Goal: Task Accomplishment & Management: Complete application form

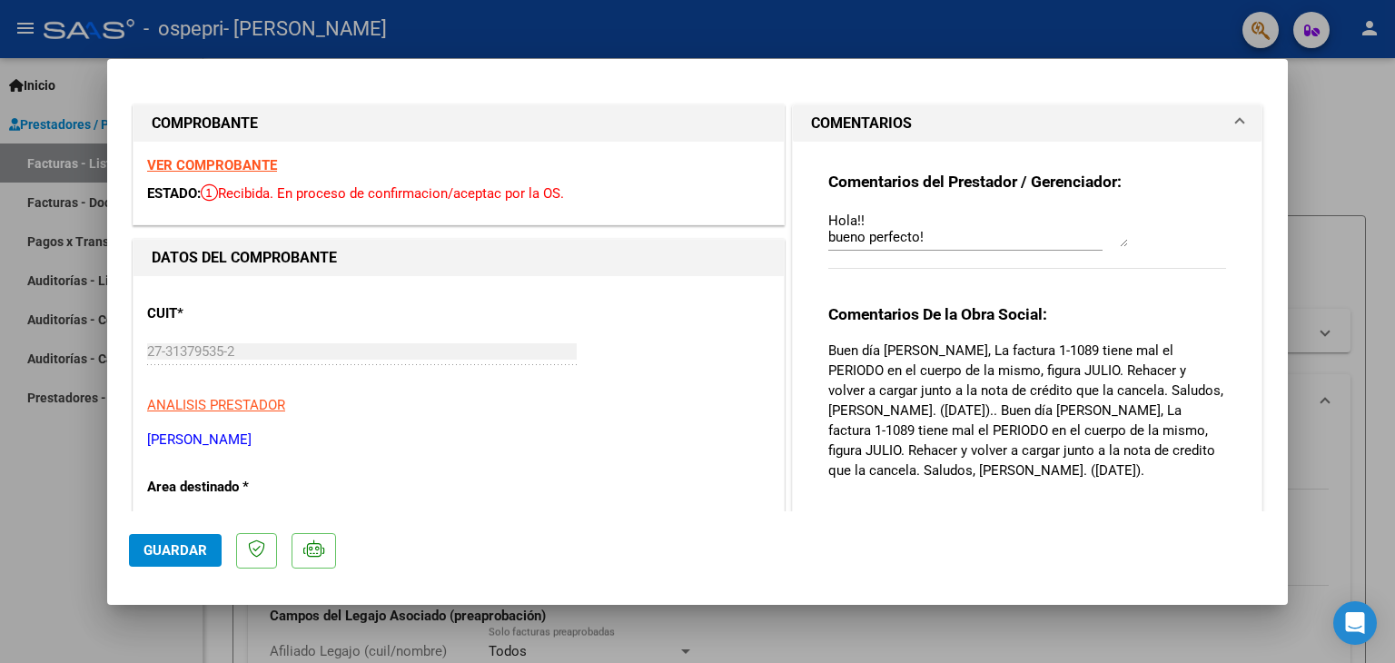
scroll to position [351, 0]
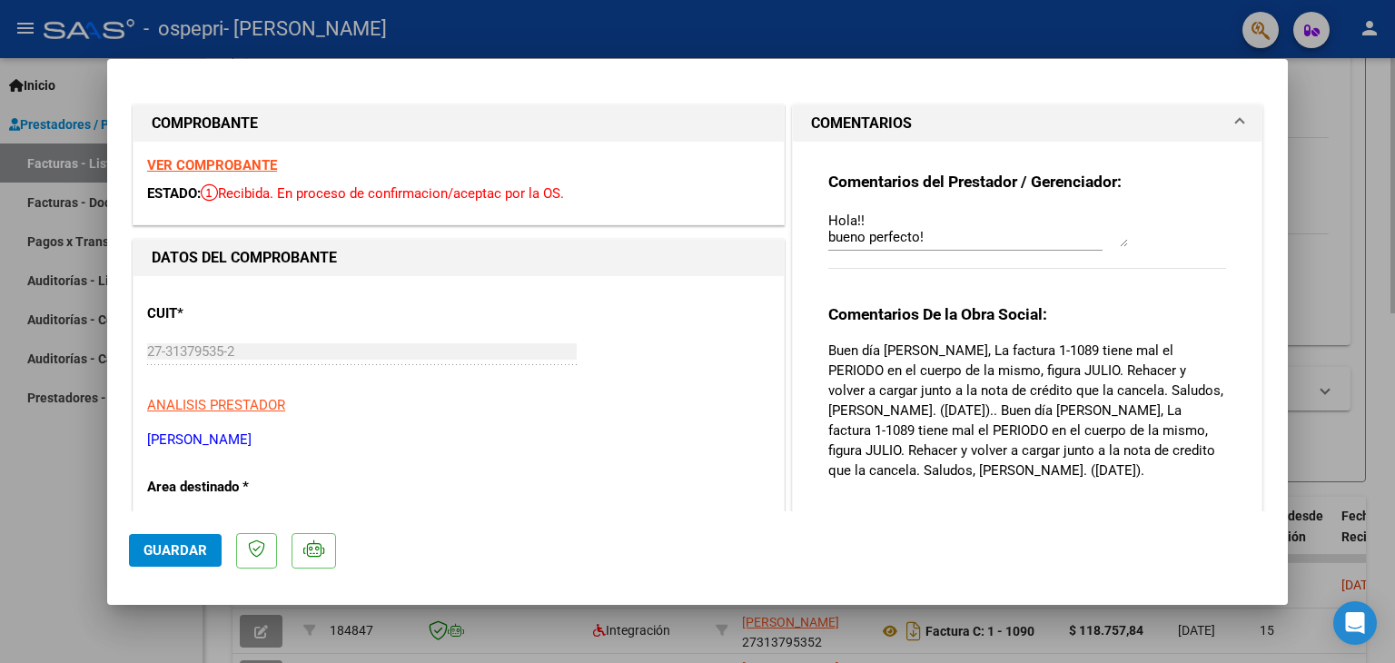
click at [1357, 192] on div at bounding box center [697, 331] width 1395 height 663
type input "$ 0,00"
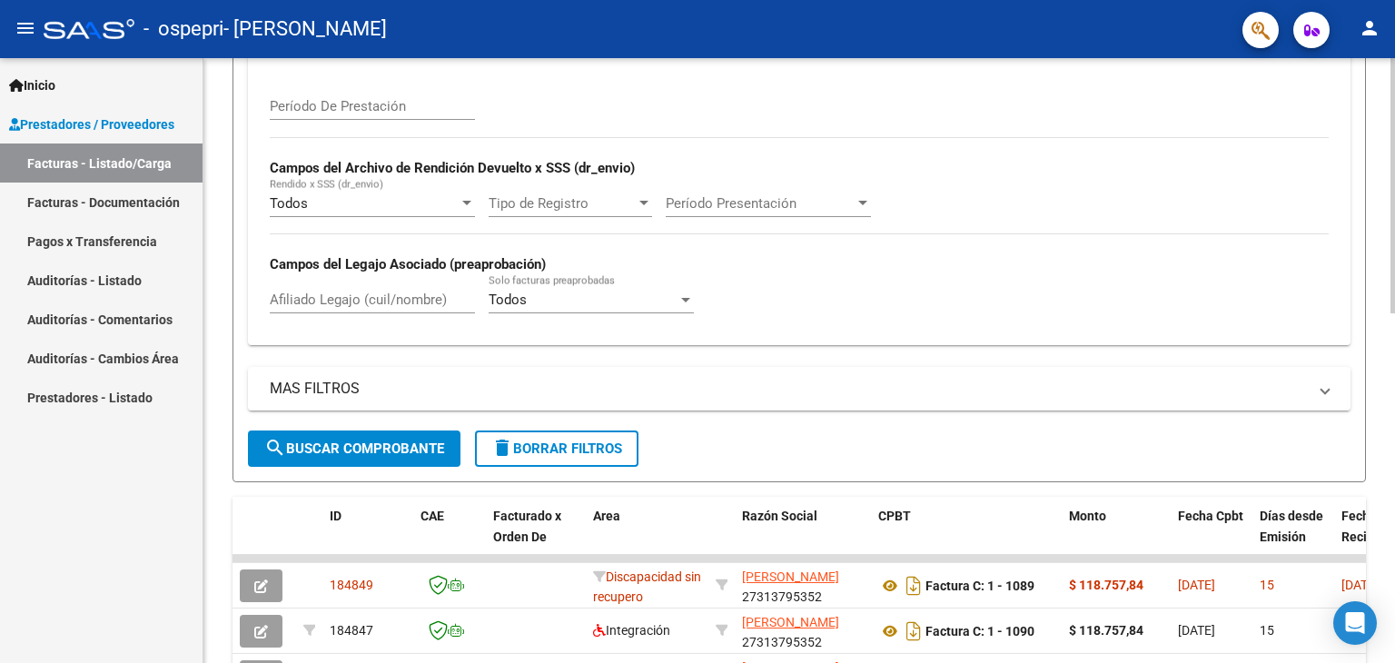
scroll to position [0, 0]
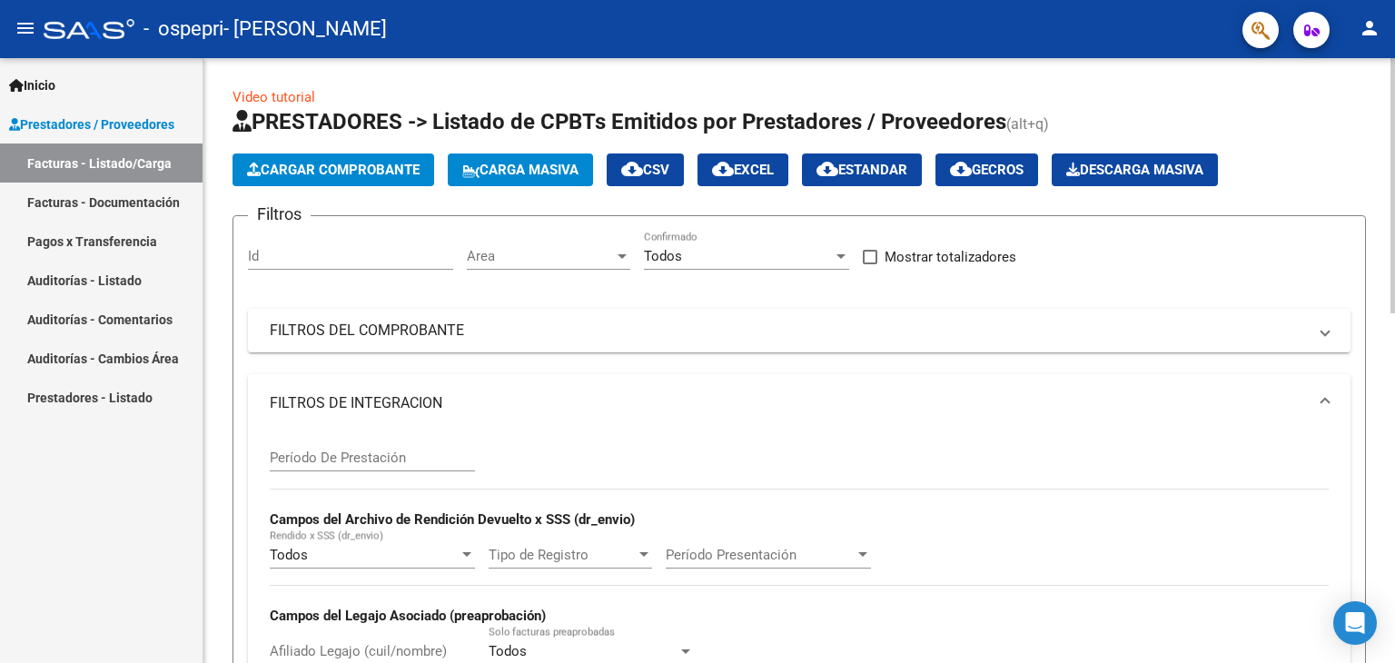
click at [1394, 146] on div at bounding box center [1392, 185] width 5 height 255
click at [1394, 133] on div at bounding box center [1392, 185] width 5 height 255
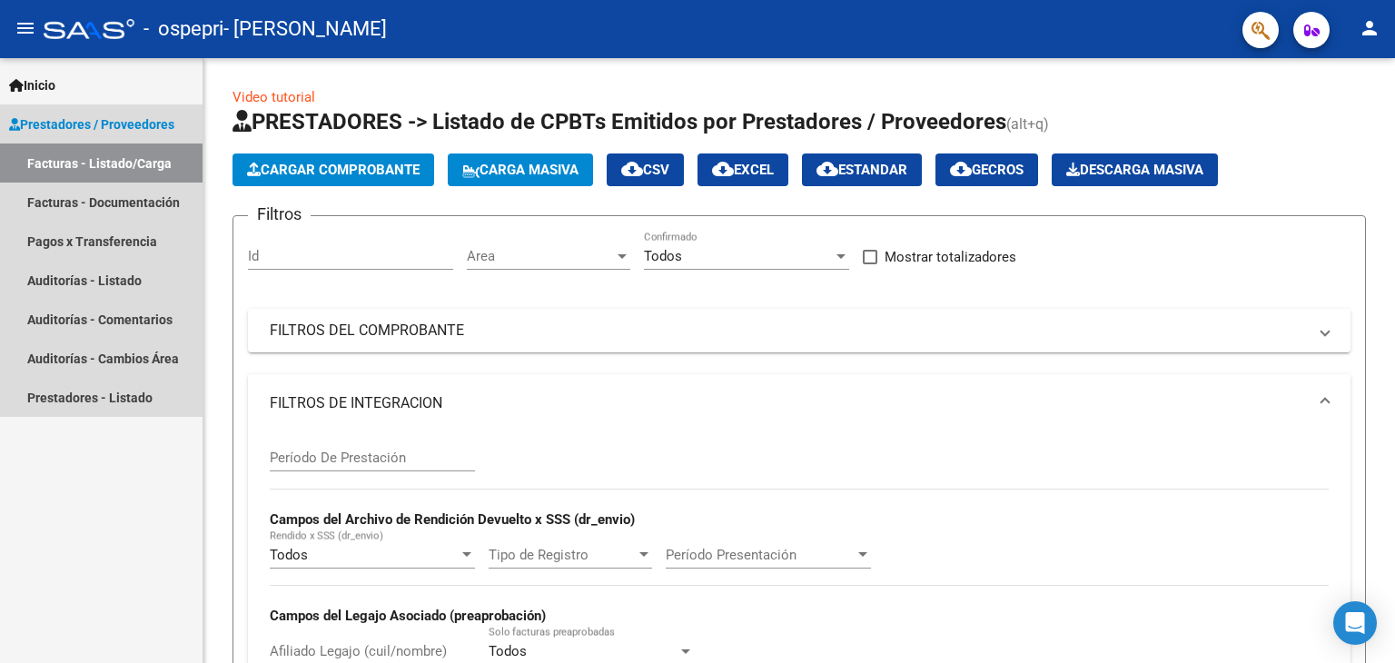
click at [144, 128] on span "Prestadores / Proveedores" at bounding box center [91, 124] width 165 height 20
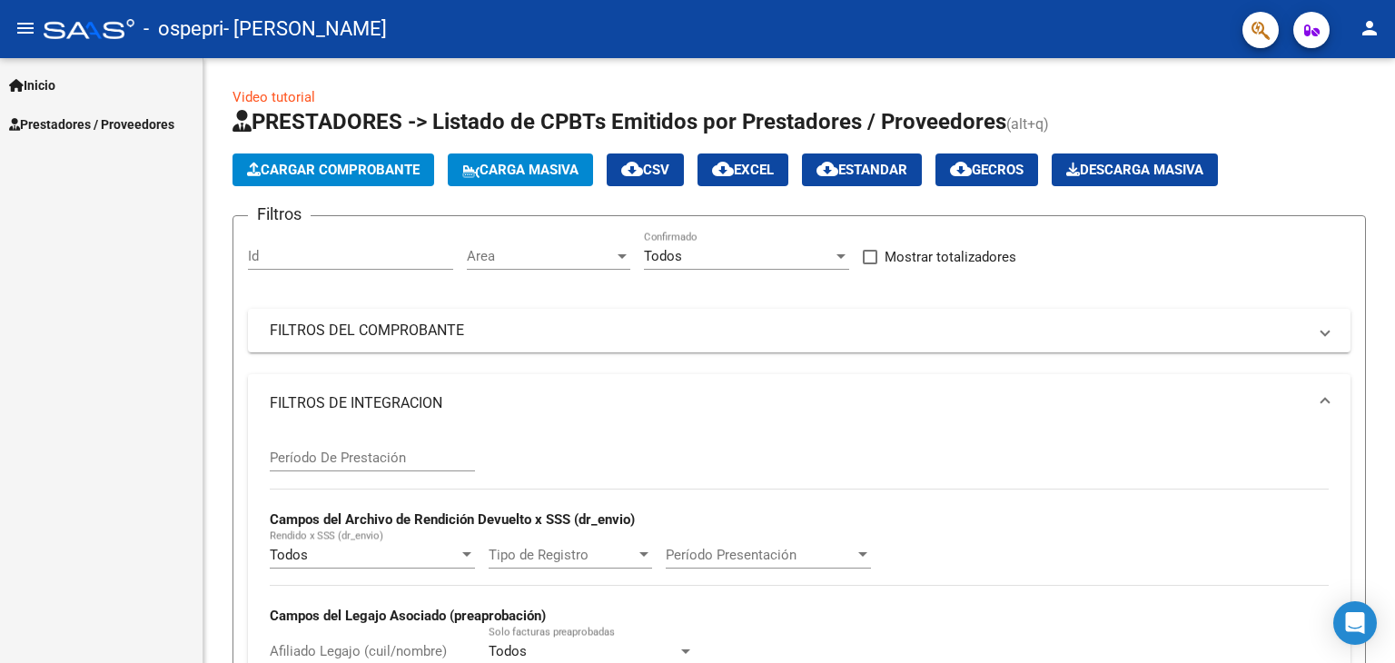
click at [97, 129] on span "Prestadores / Proveedores" at bounding box center [91, 124] width 165 height 20
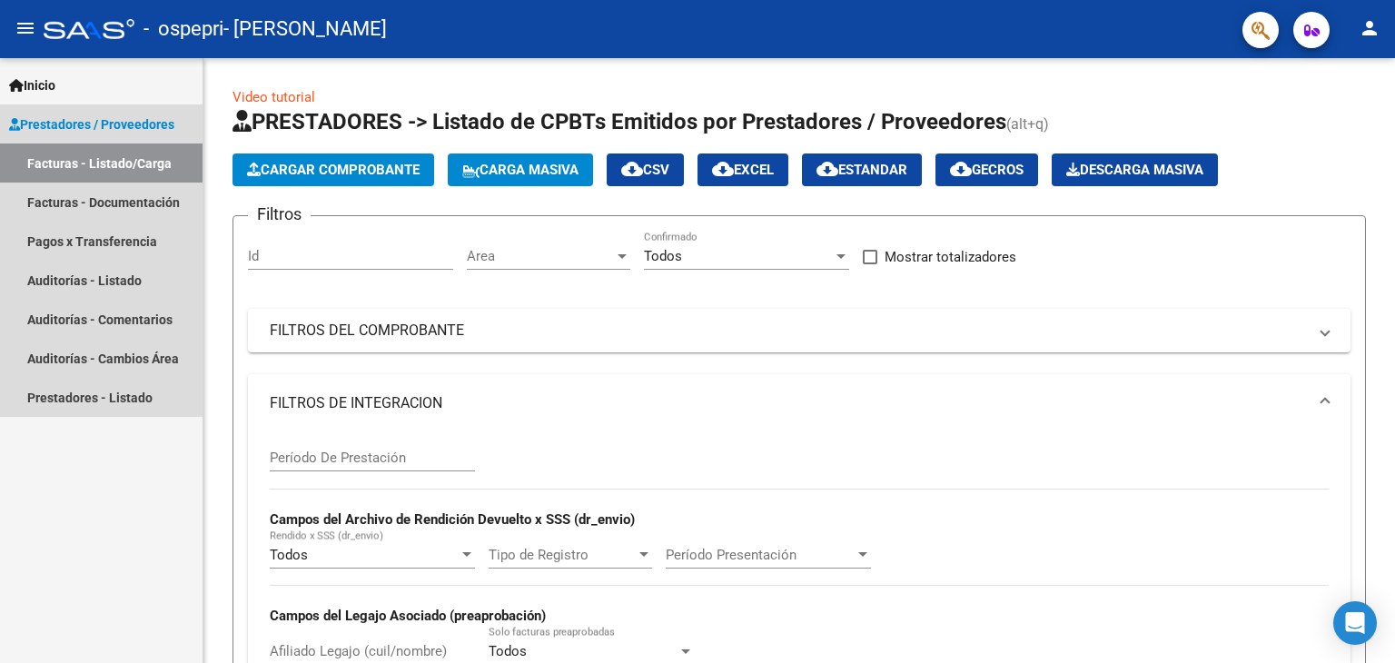
click at [105, 118] on span "Prestadores / Proveedores" at bounding box center [91, 124] width 165 height 20
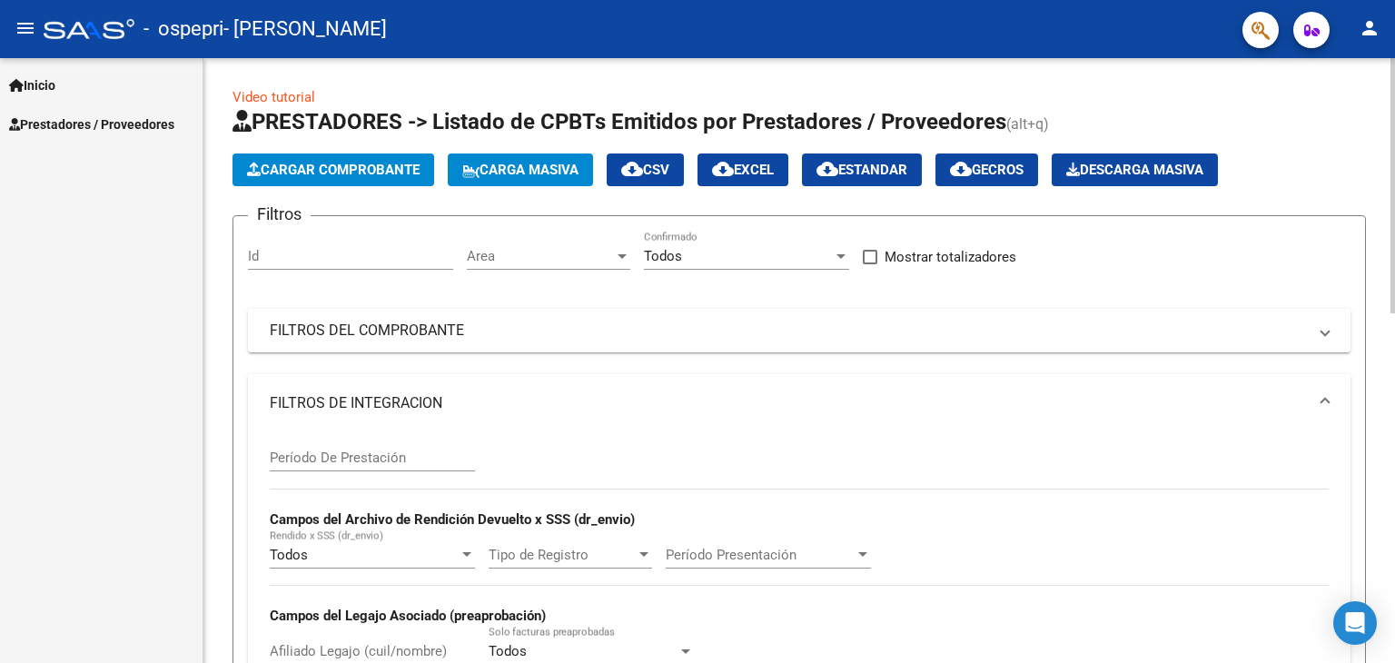
click at [1394, 114] on div at bounding box center [1392, 185] width 5 height 255
click at [1394, 23] on div "menu - ospepri - [PERSON_NAME] person Inicio Instructivos Contacto OS Prestador…" at bounding box center [697, 331] width 1395 height 663
click at [110, 134] on link "Prestadores / Proveedores" at bounding box center [101, 123] width 202 height 39
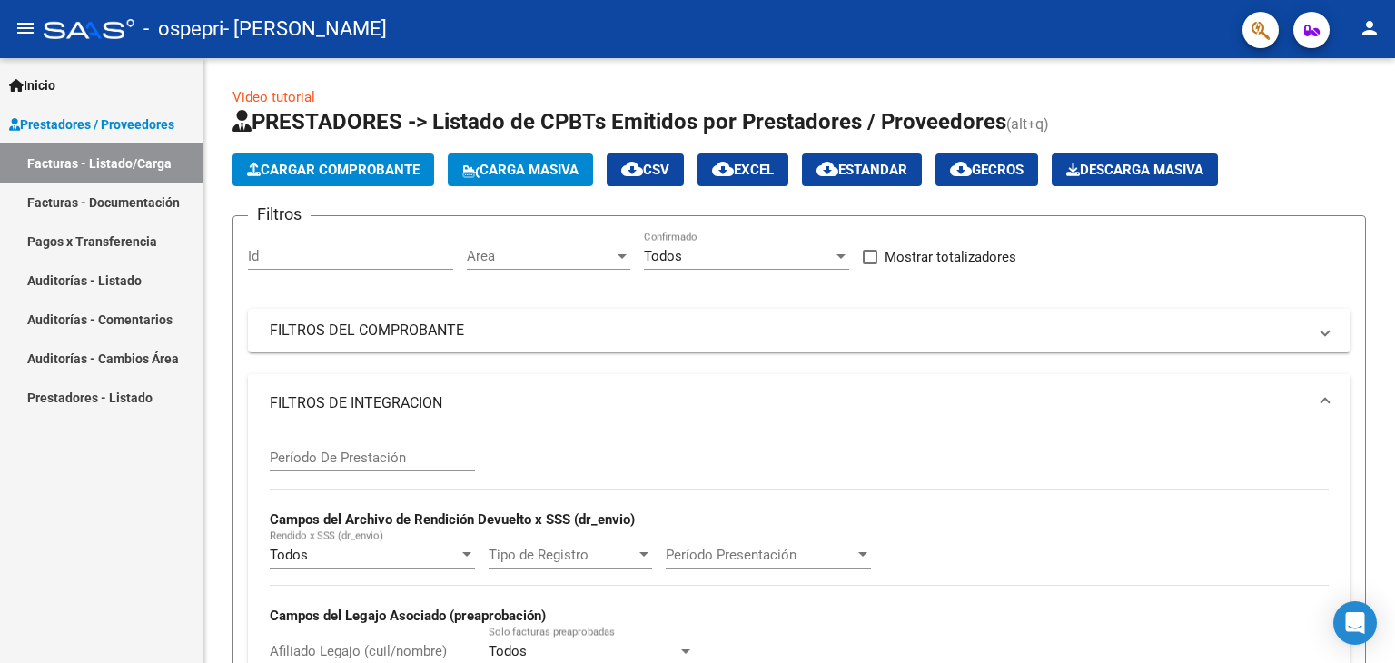
click at [124, 198] on link "Facturas - Documentación" at bounding box center [101, 201] width 202 height 39
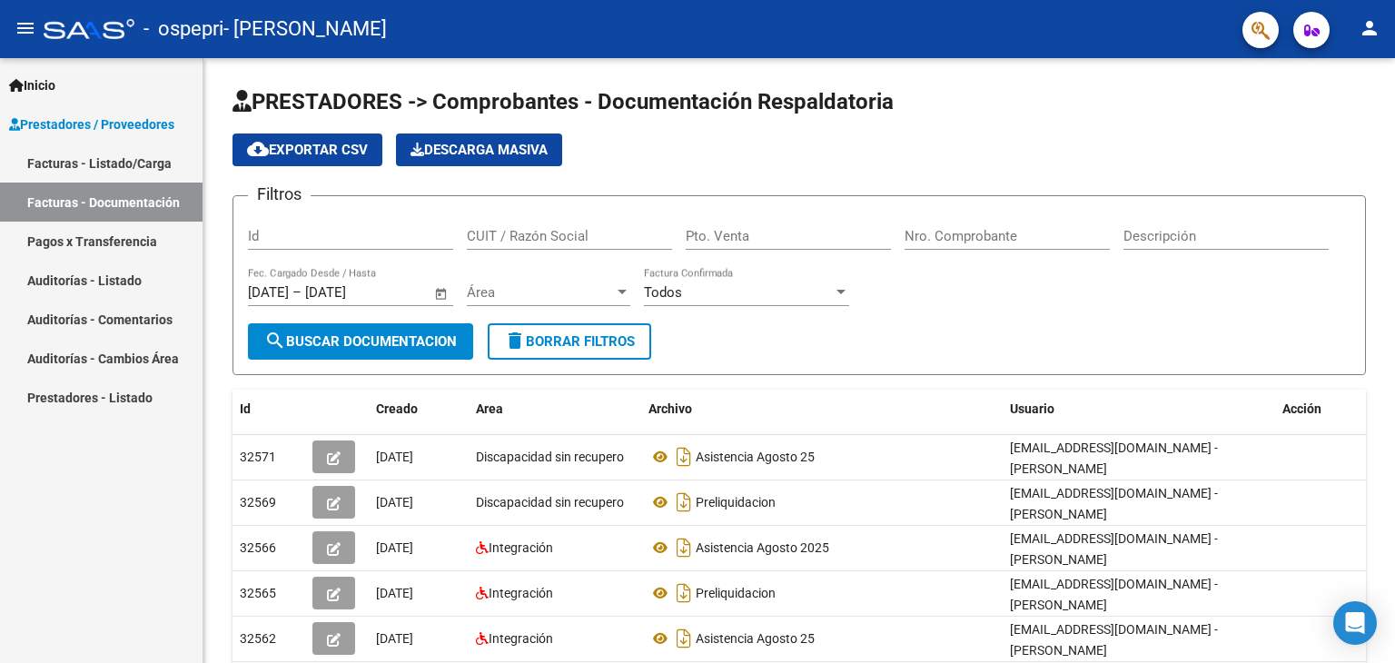
click at [129, 167] on link "Facturas - Listado/Carga" at bounding box center [101, 162] width 202 height 39
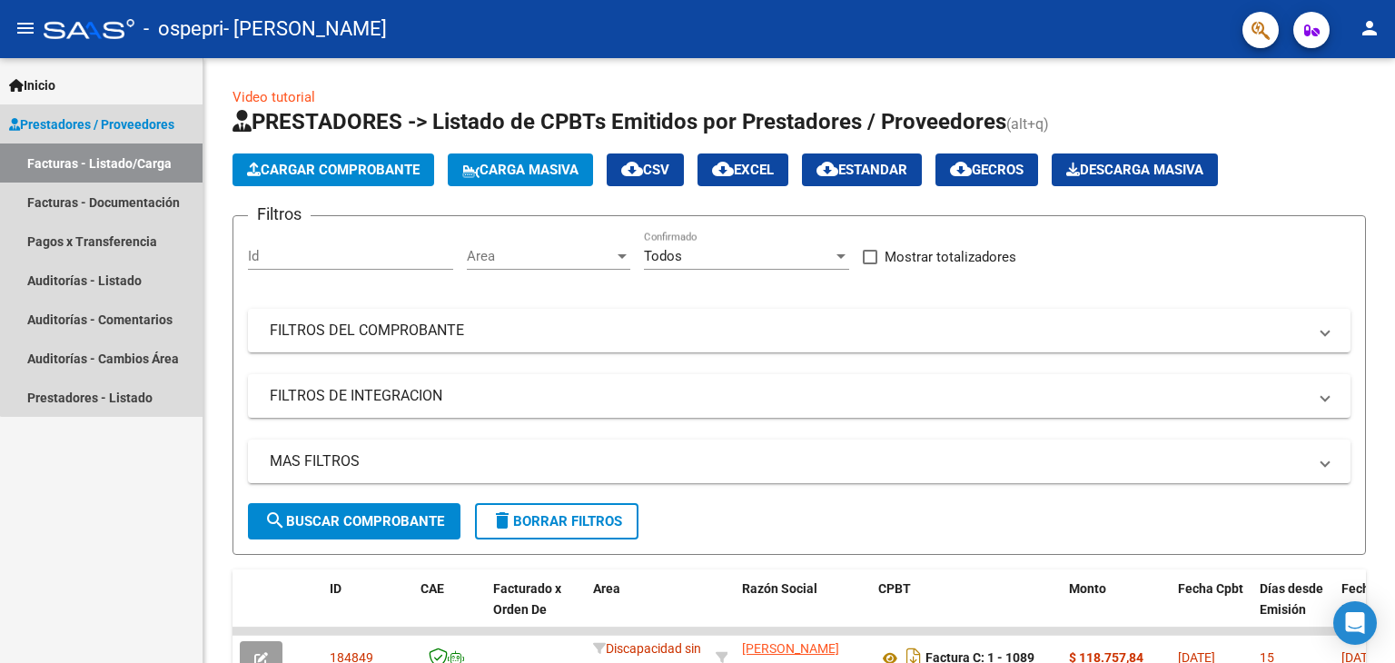
click at [127, 128] on span "Prestadores / Proveedores" at bounding box center [91, 124] width 165 height 20
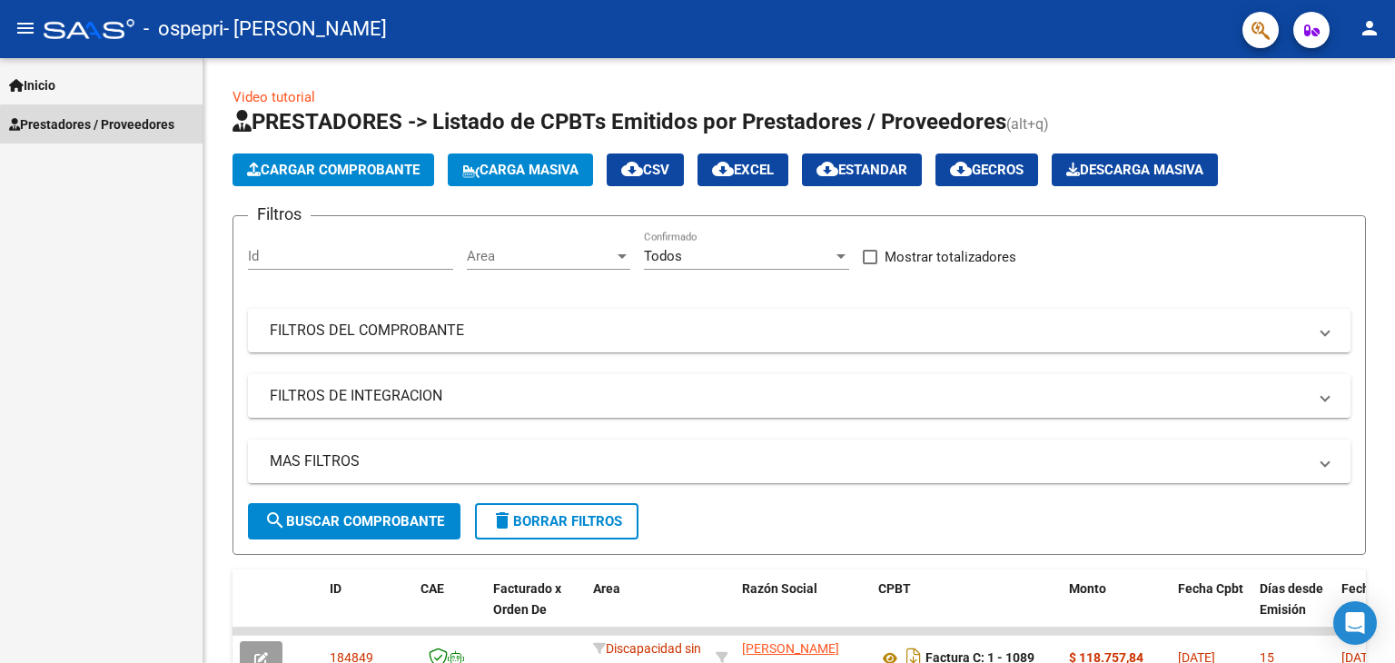
click at [128, 127] on span "Prestadores / Proveedores" at bounding box center [91, 124] width 165 height 20
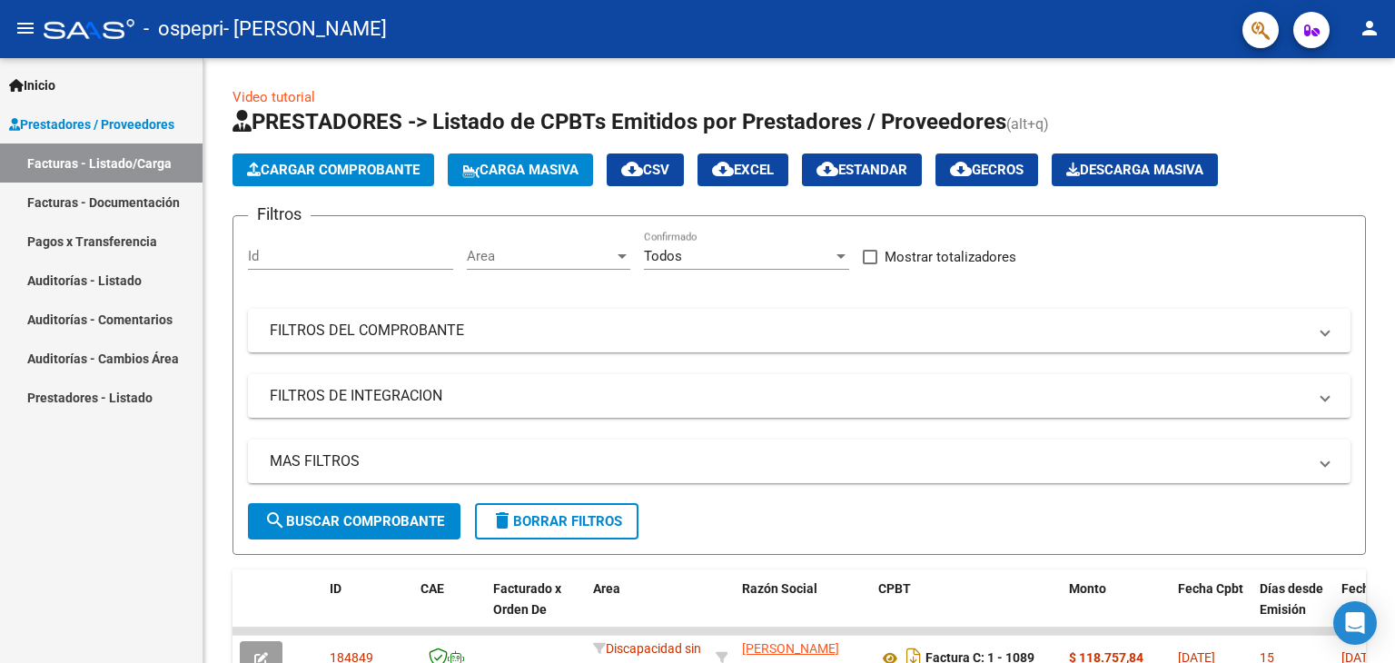
click at [123, 199] on link "Facturas - Documentación" at bounding box center [101, 201] width 202 height 39
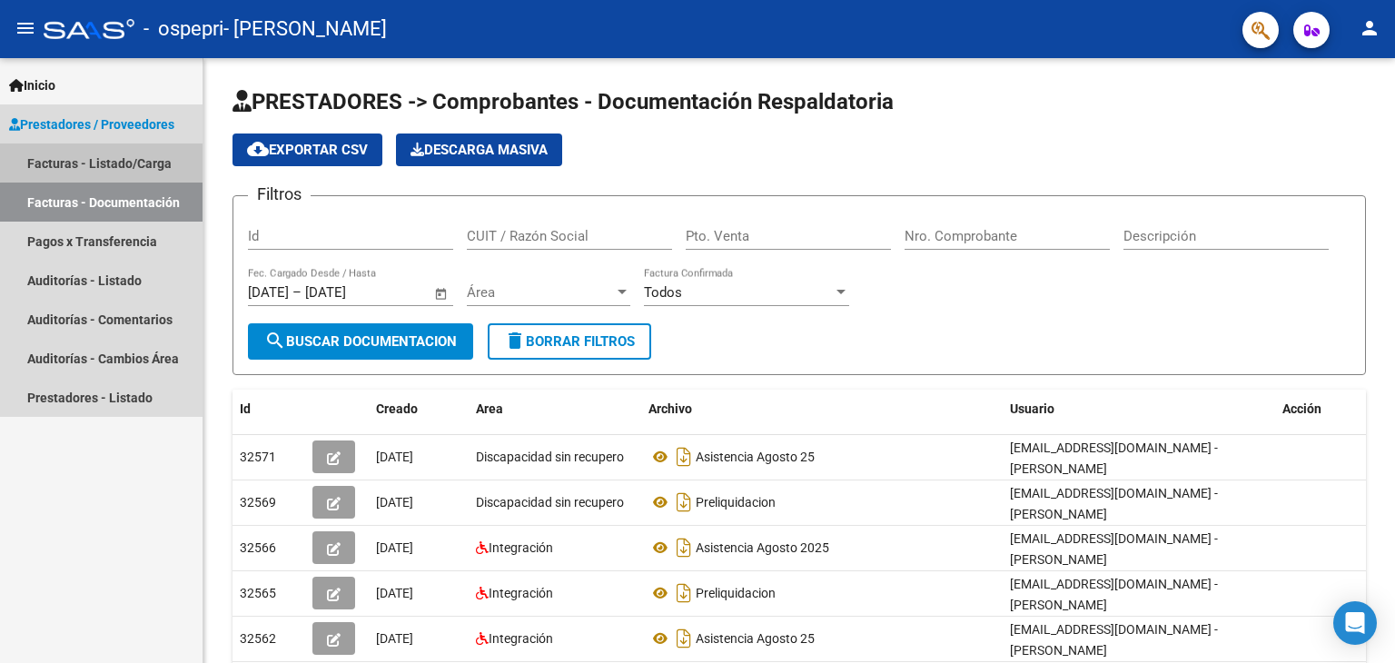
click at [123, 162] on link "Facturas - Listado/Carga" at bounding box center [101, 162] width 202 height 39
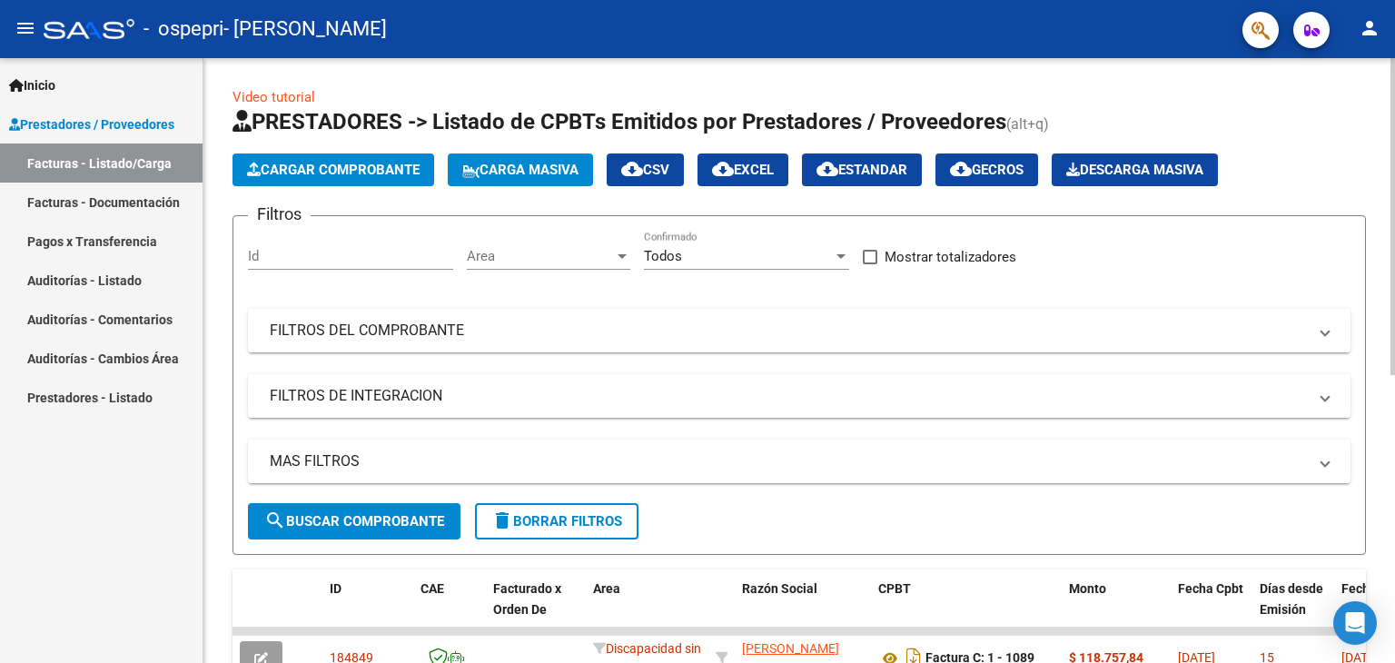
scroll to position [98, 0]
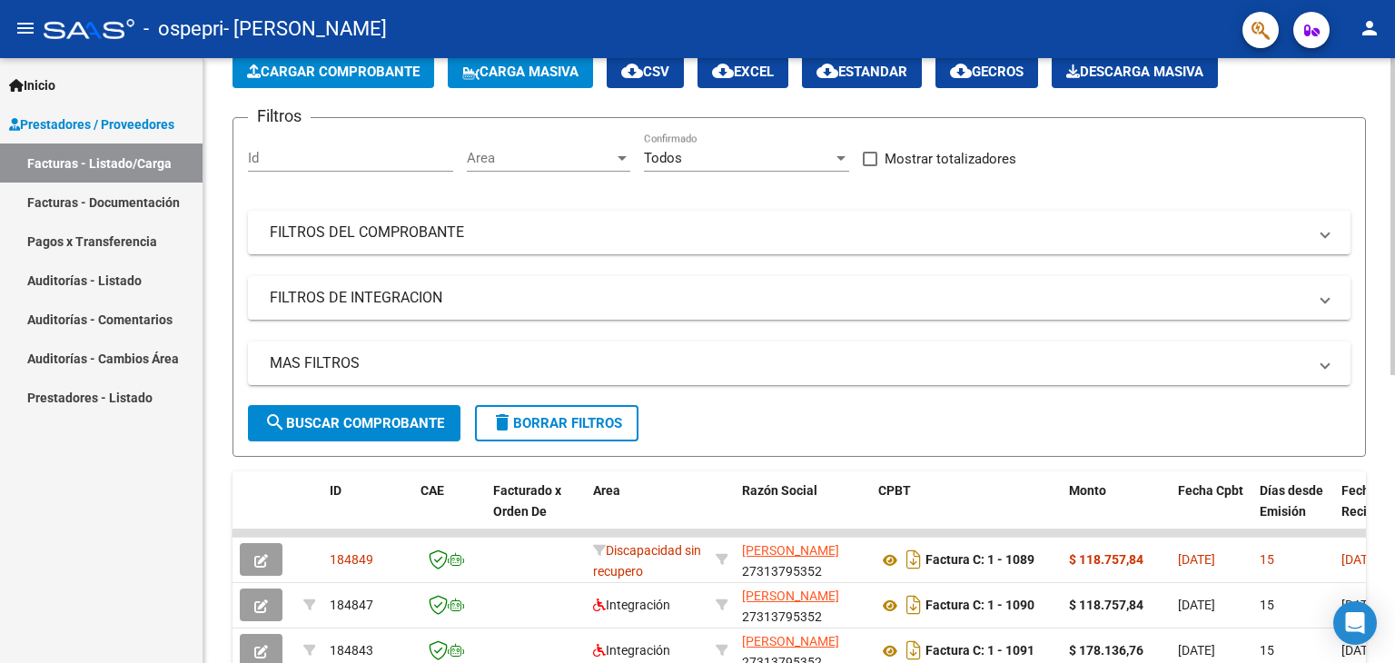
click at [1394, 218] on div at bounding box center [1392, 269] width 5 height 317
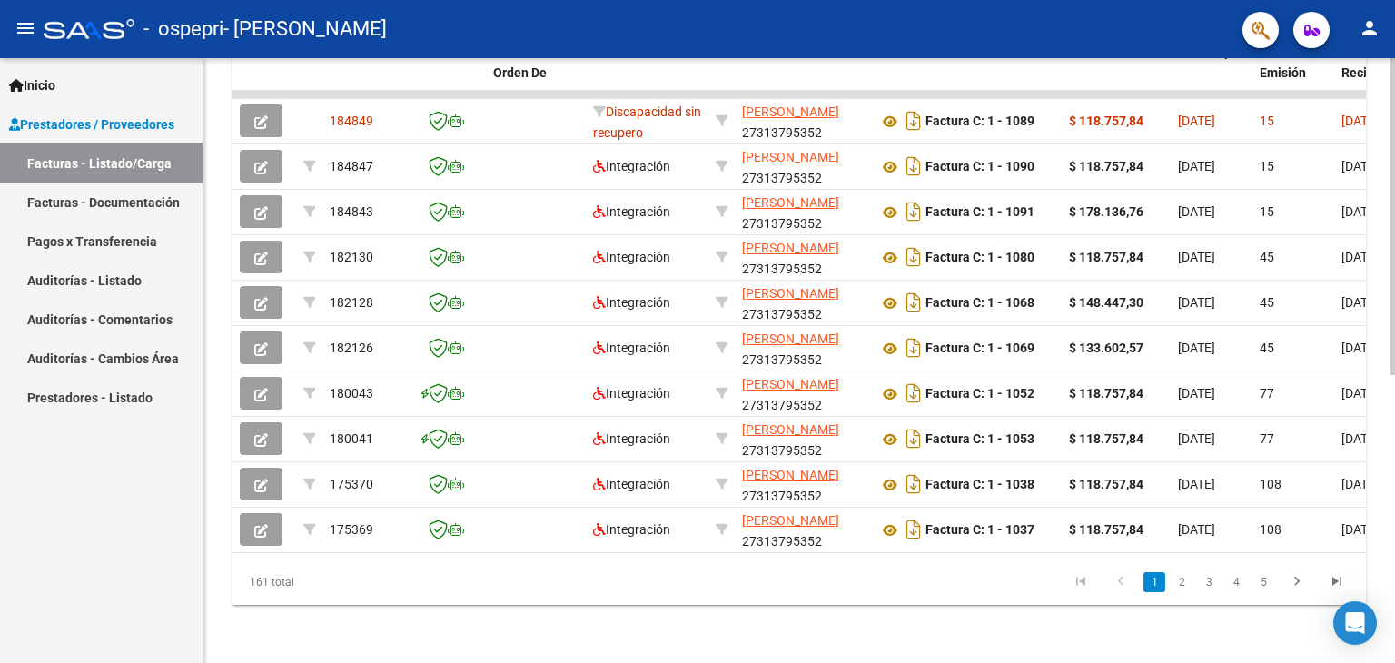
scroll to position [0, 0]
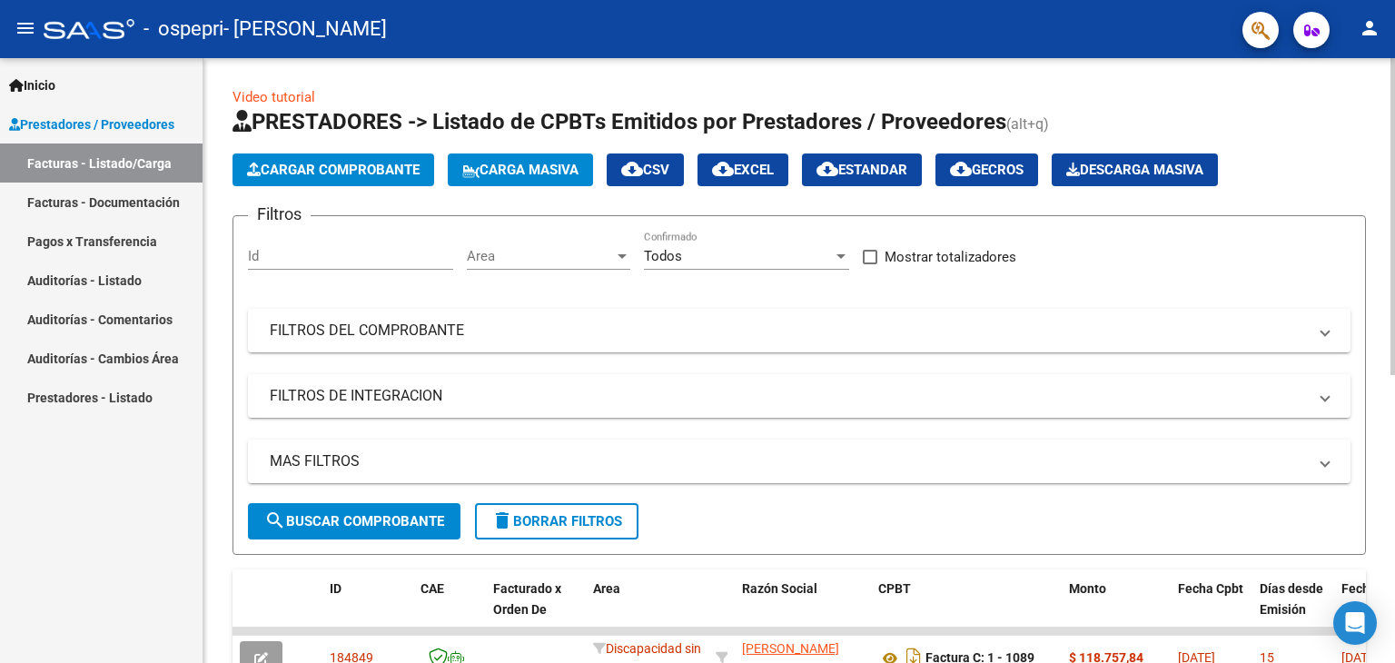
click at [1371, 0] on html "menu - ospepri - [PERSON_NAME] person Inicio Instructivos Contacto OS Prestador…" at bounding box center [697, 331] width 1395 height 663
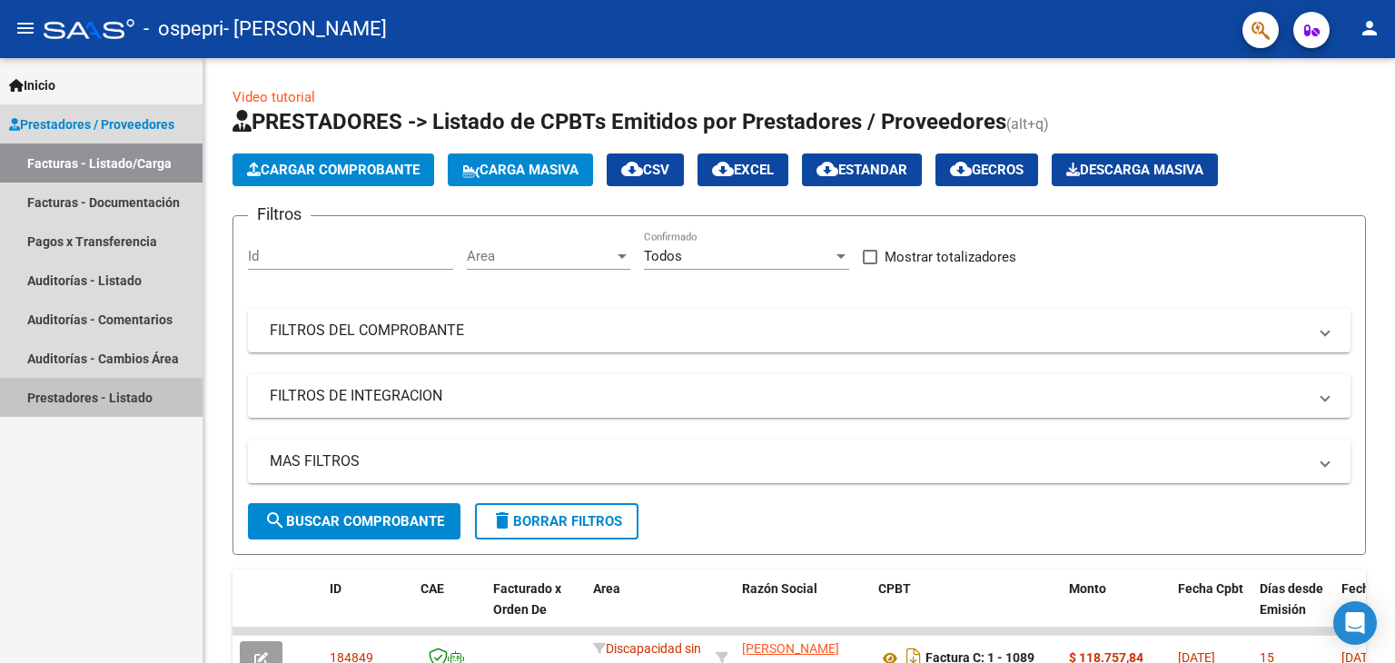
click at [84, 396] on link "Prestadores - Listado" at bounding box center [101, 397] width 202 height 39
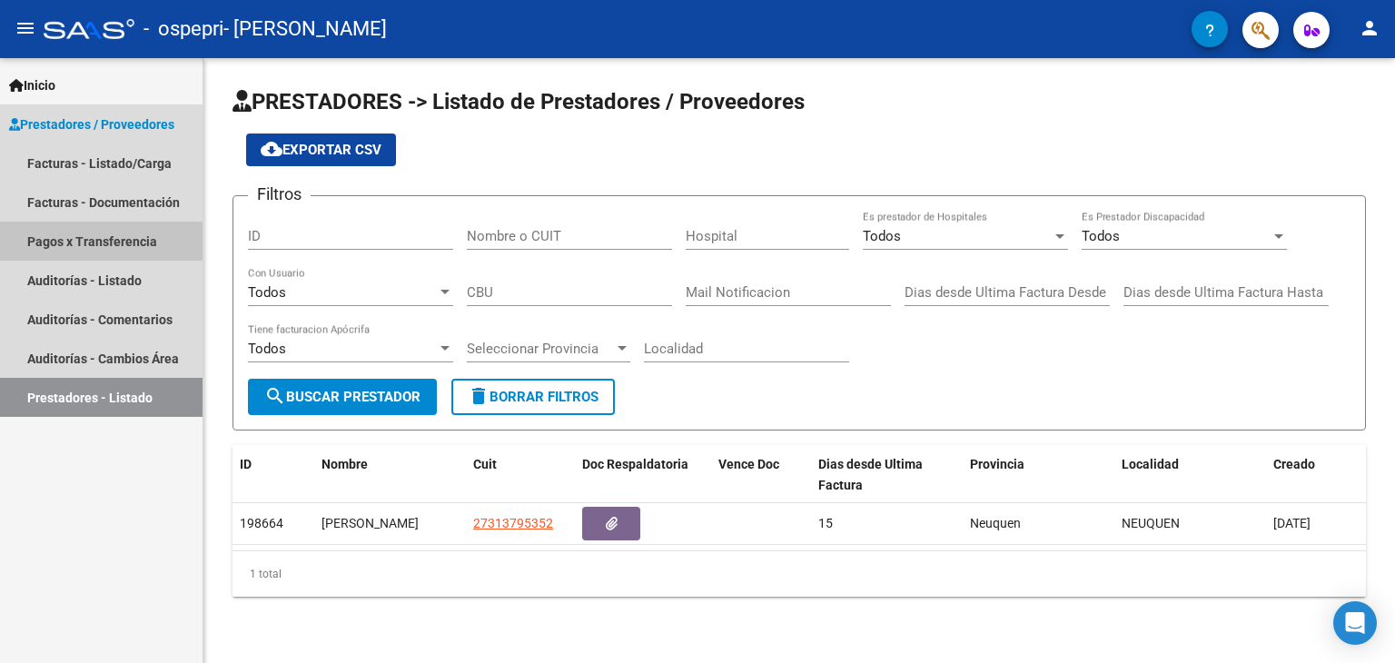
click at [111, 246] on link "Pagos x Transferencia" at bounding box center [101, 241] width 202 height 39
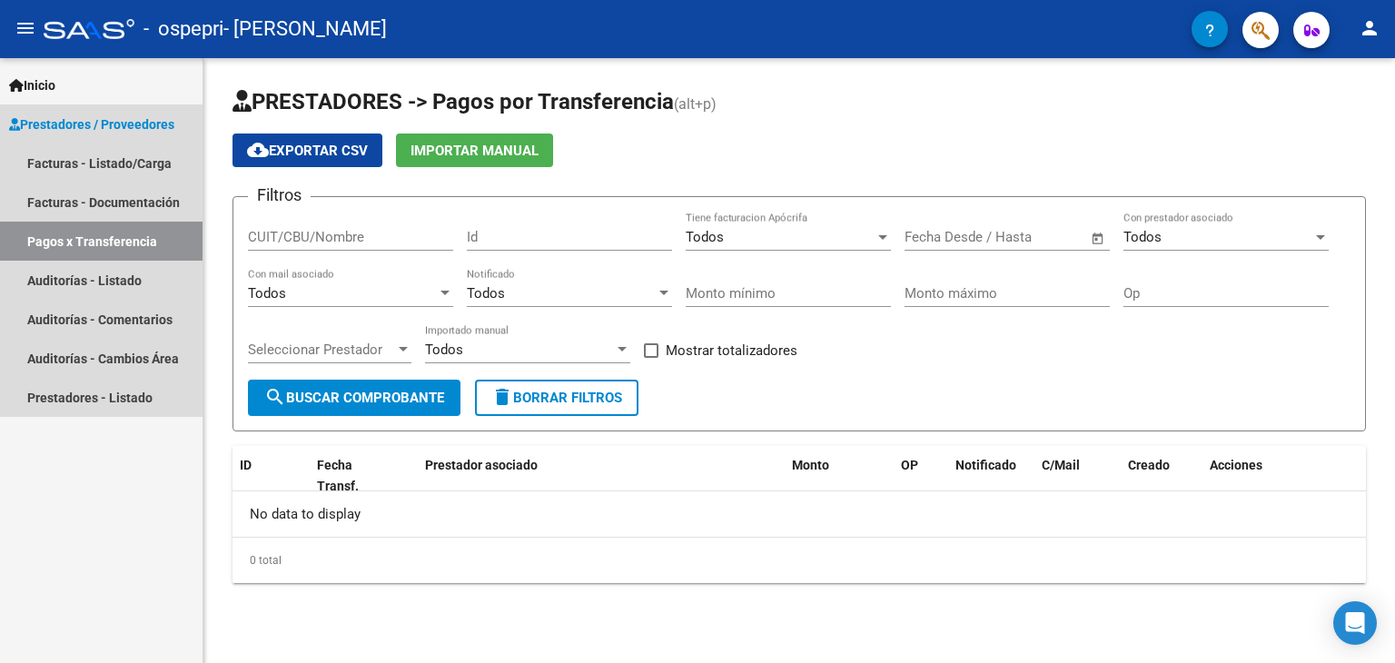
click at [115, 124] on span "Prestadores / Proveedores" at bounding box center [91, 124] width 165 height 20
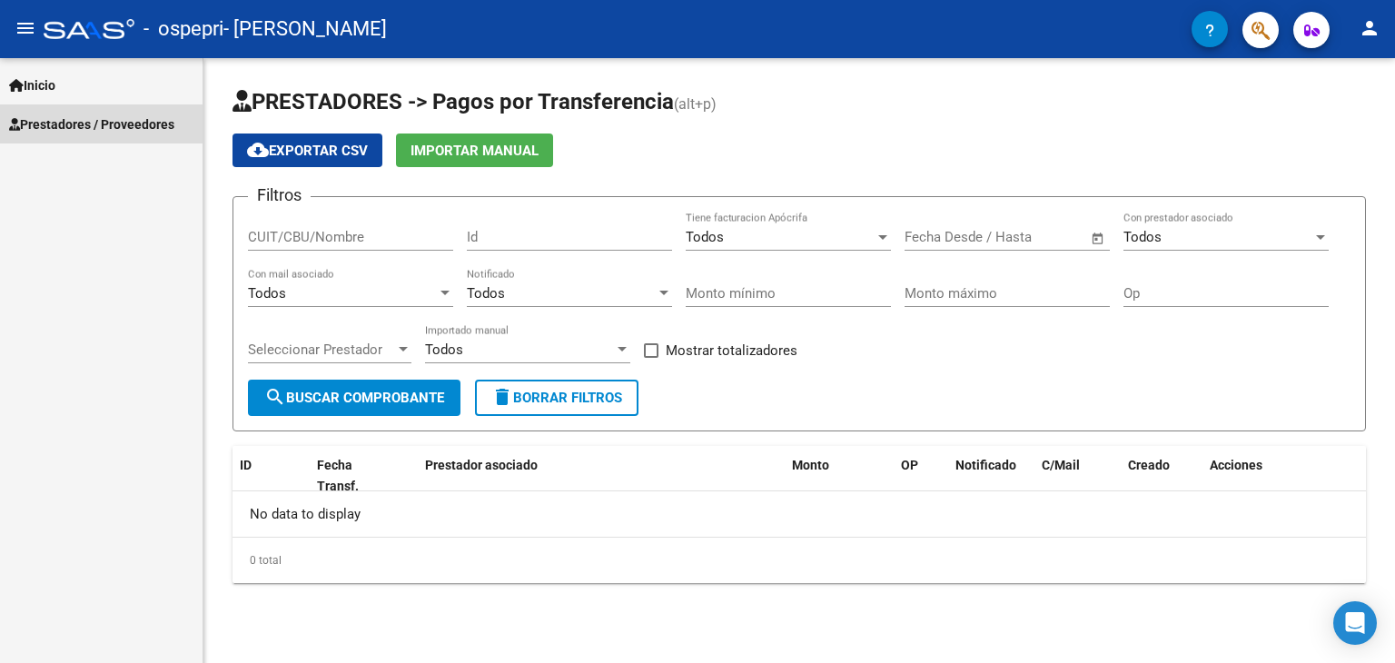
click at [115, 124] on span "Prestadores / Proveedores" at bounding box center [91, 124] width 165 height 20
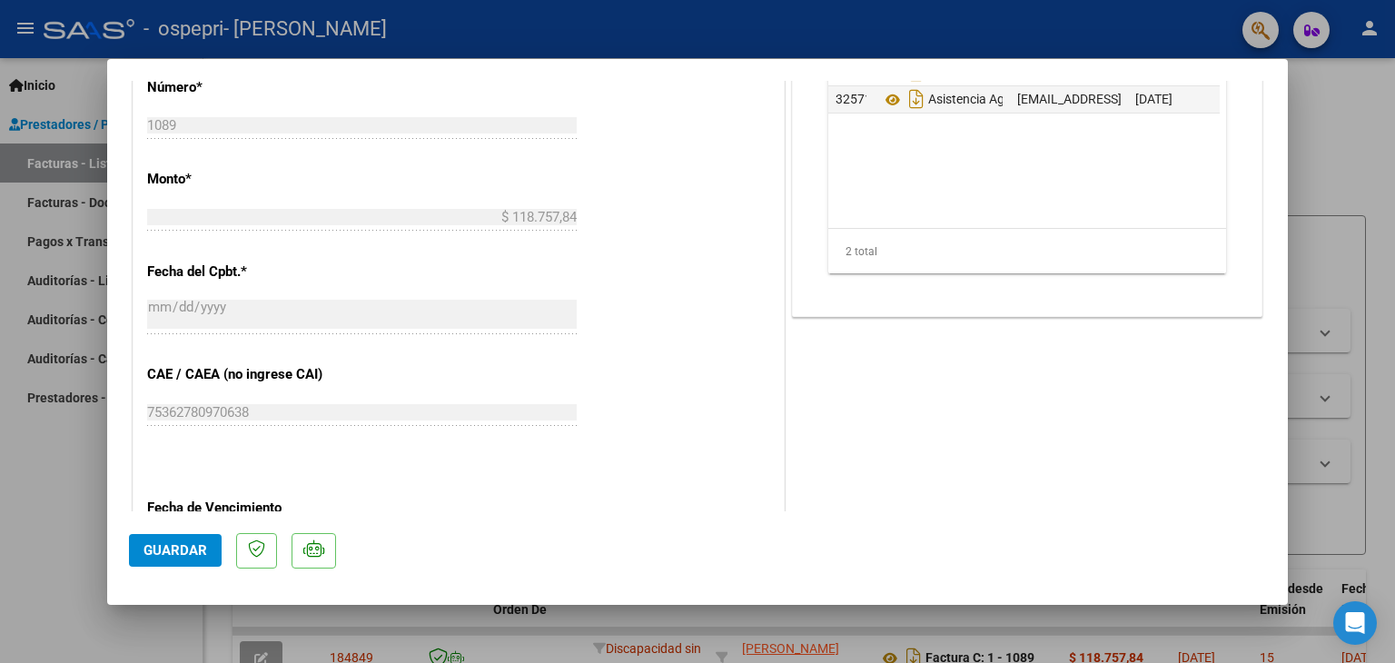
scroll to position [681, 0]
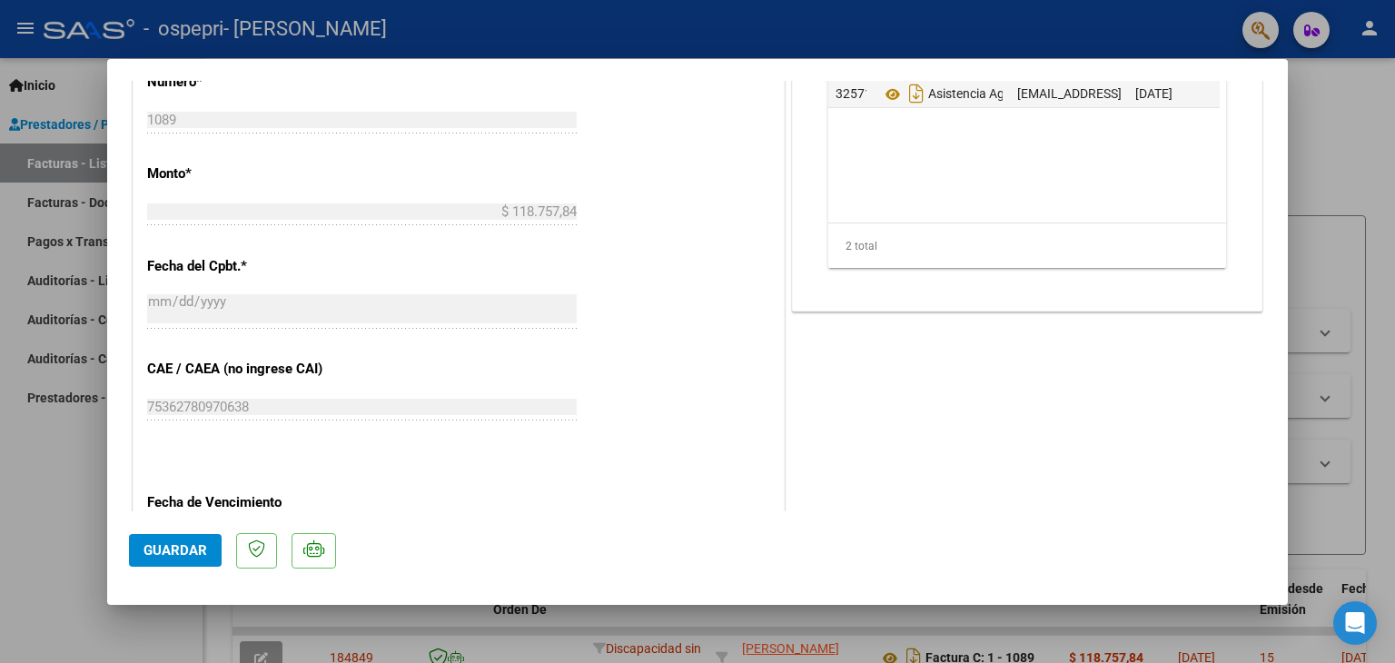
click at [232, 268] on p "Fecha del Cpbt. *" at bounding box center [240, 266] width 187 height 21
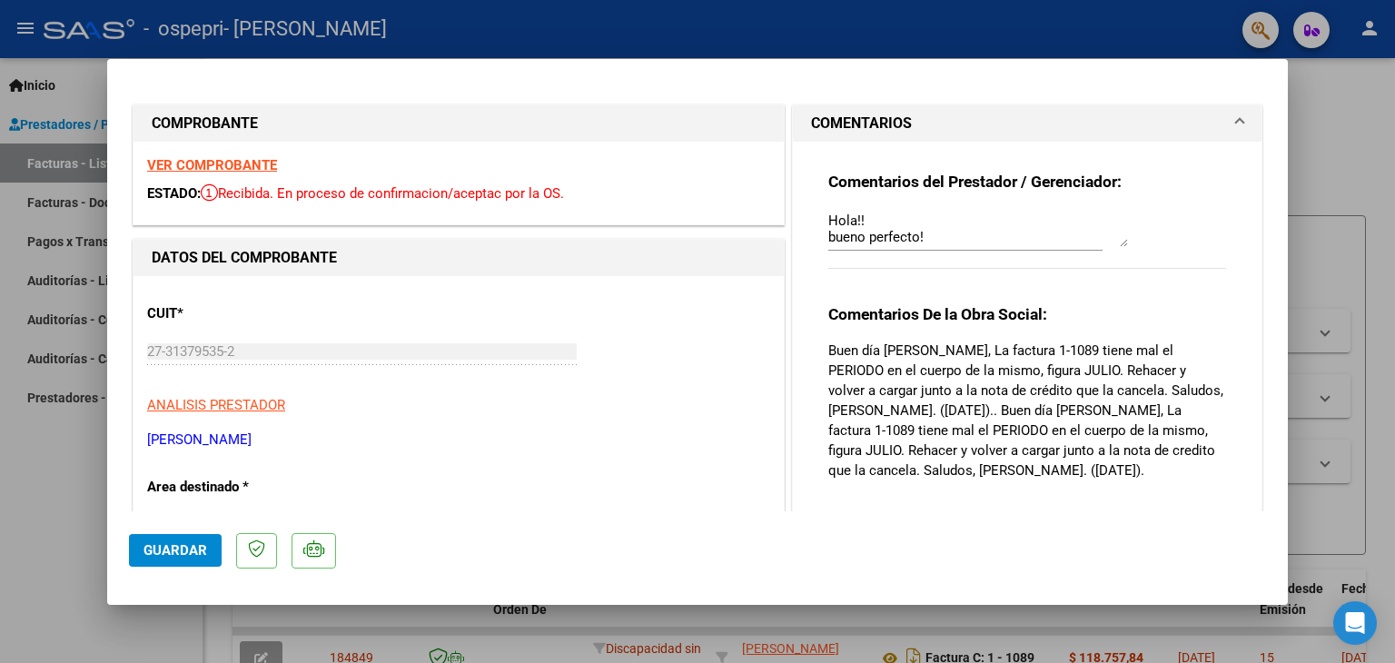
click at [1394, 135] on div at bounding box center [697, 331] width 1395 height 663
type input "$ 0,00"
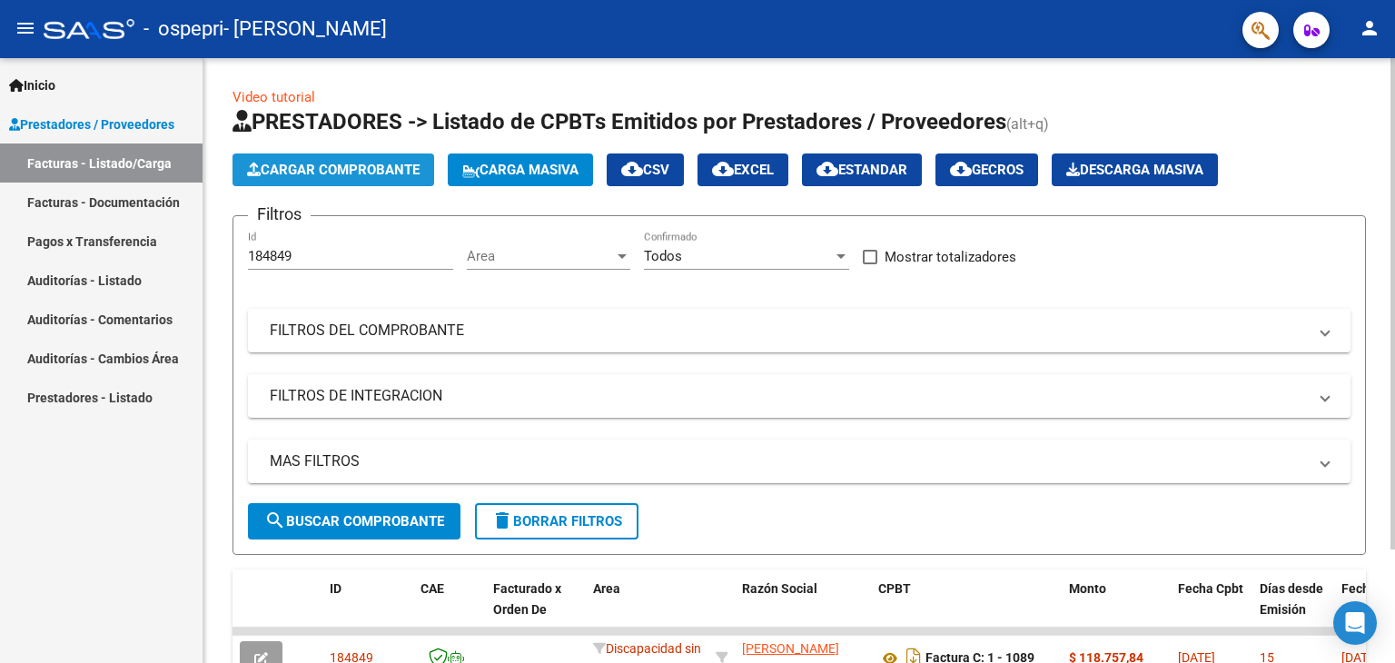
click at [344, 172] on span "Cargar Comprobante" at bounding box center [333, 170] width 172 height 16
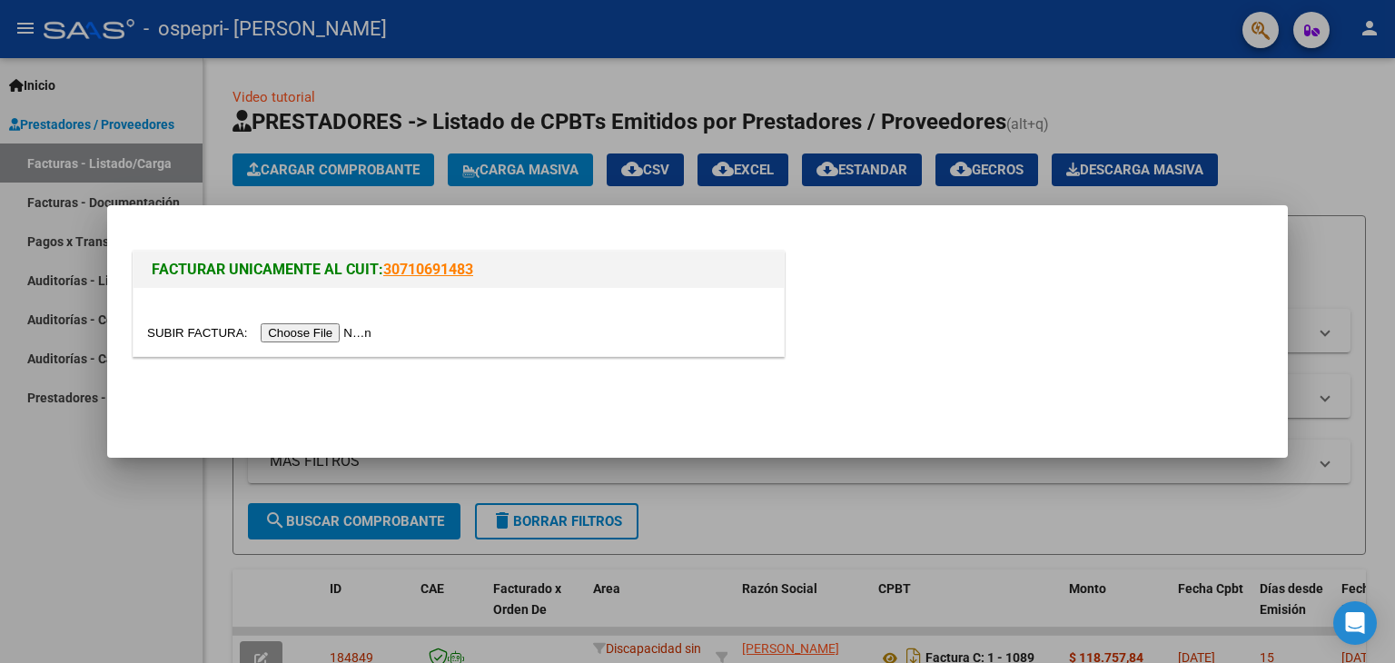
click at [320, 337] on input "file" at bounding box center [262, 332] width 230 height 19
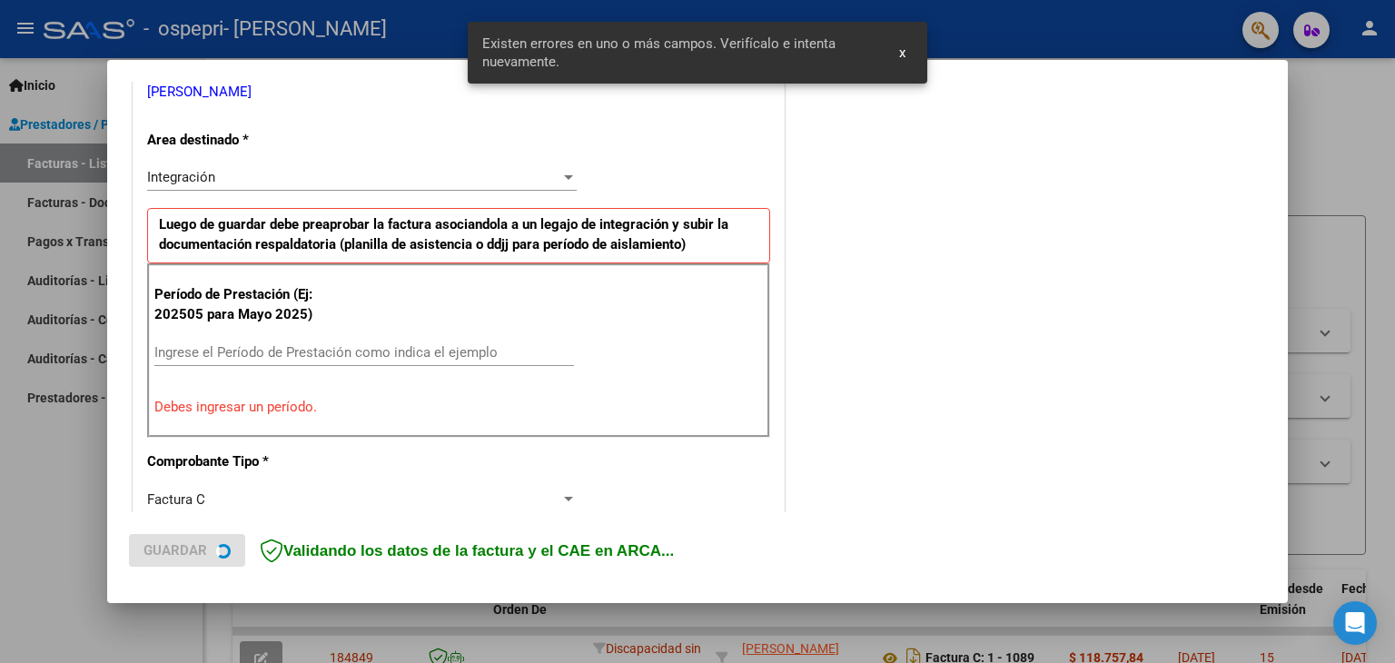
scroll to position [381, 0]
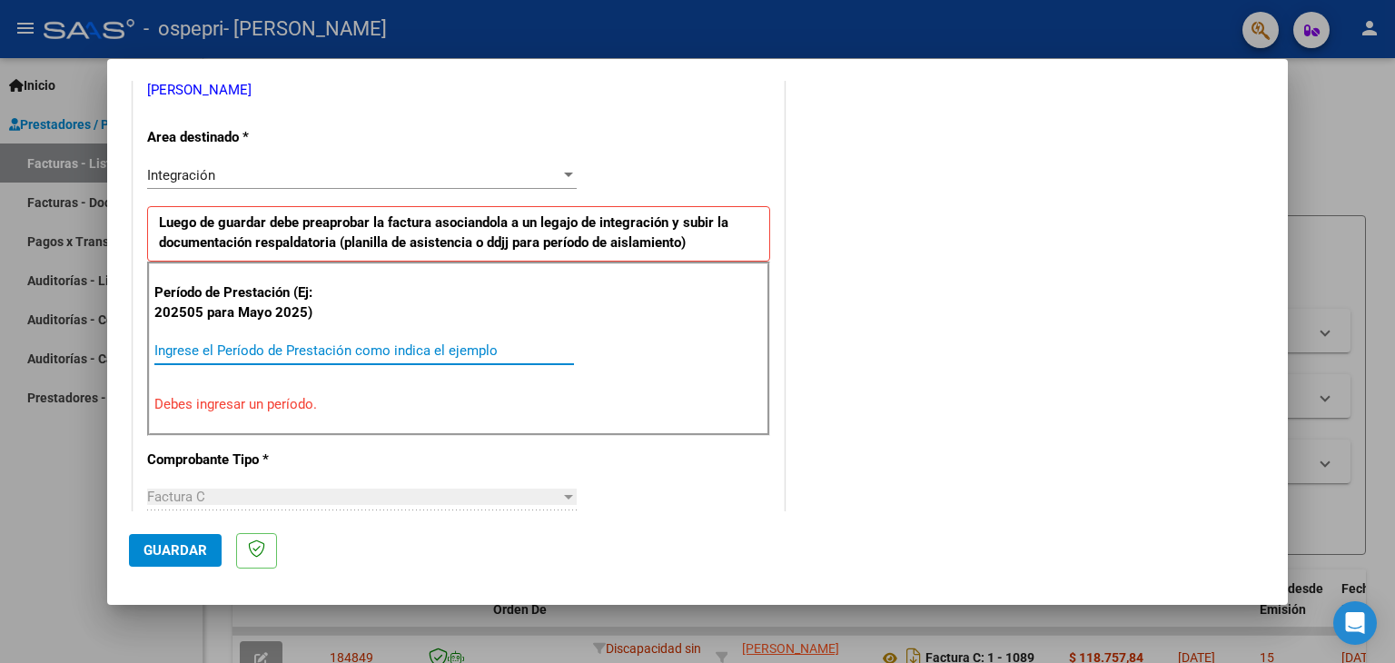
click at [276, 352] on input "Ingrese el Período de Prestación como indica el ejemplo" at bounding box center [363, 350] width 419 height 16
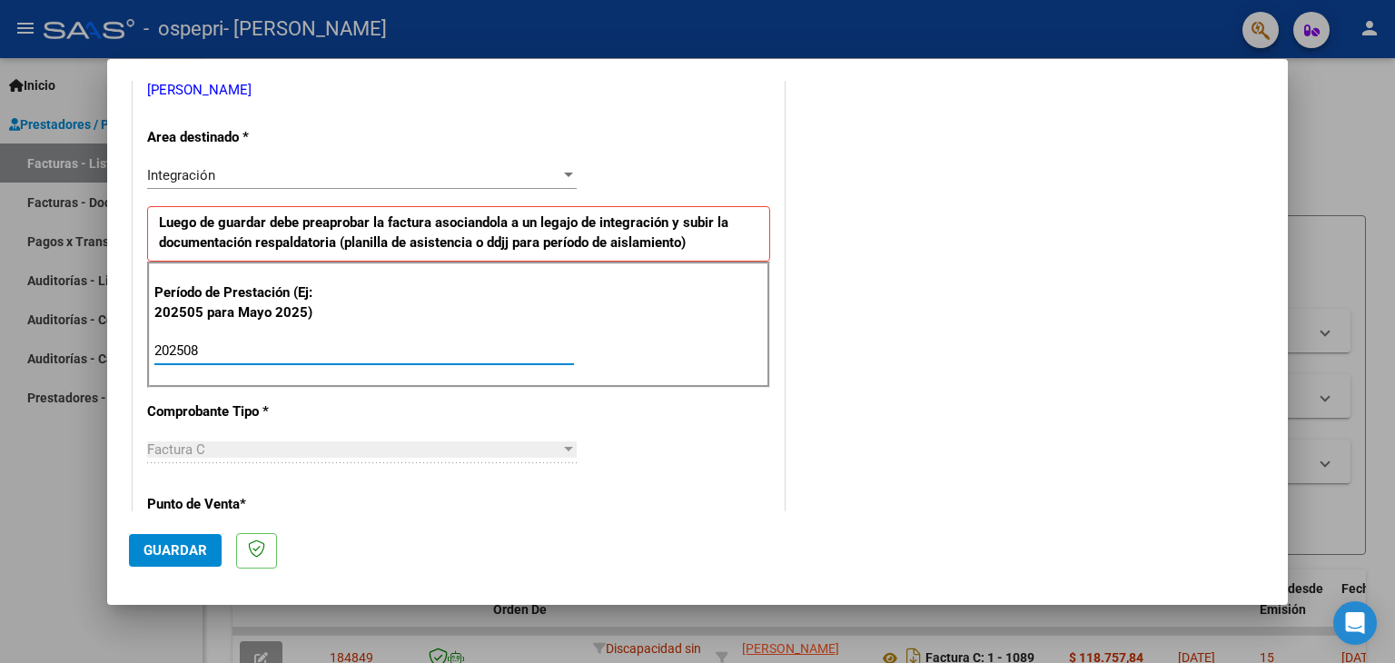
type input "202508"
click at [163, 548] on span "Guardar" at bounding box center [175, 550] width 64 height 16
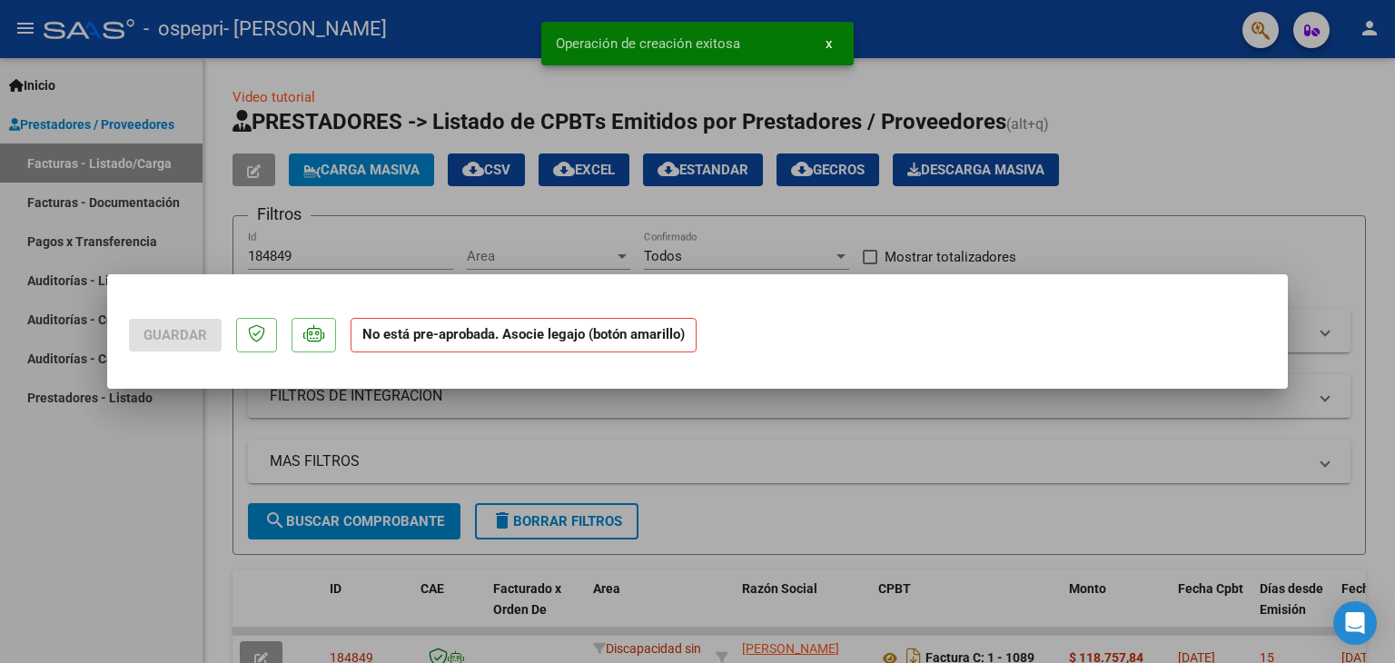
scroll to position [0, 0]
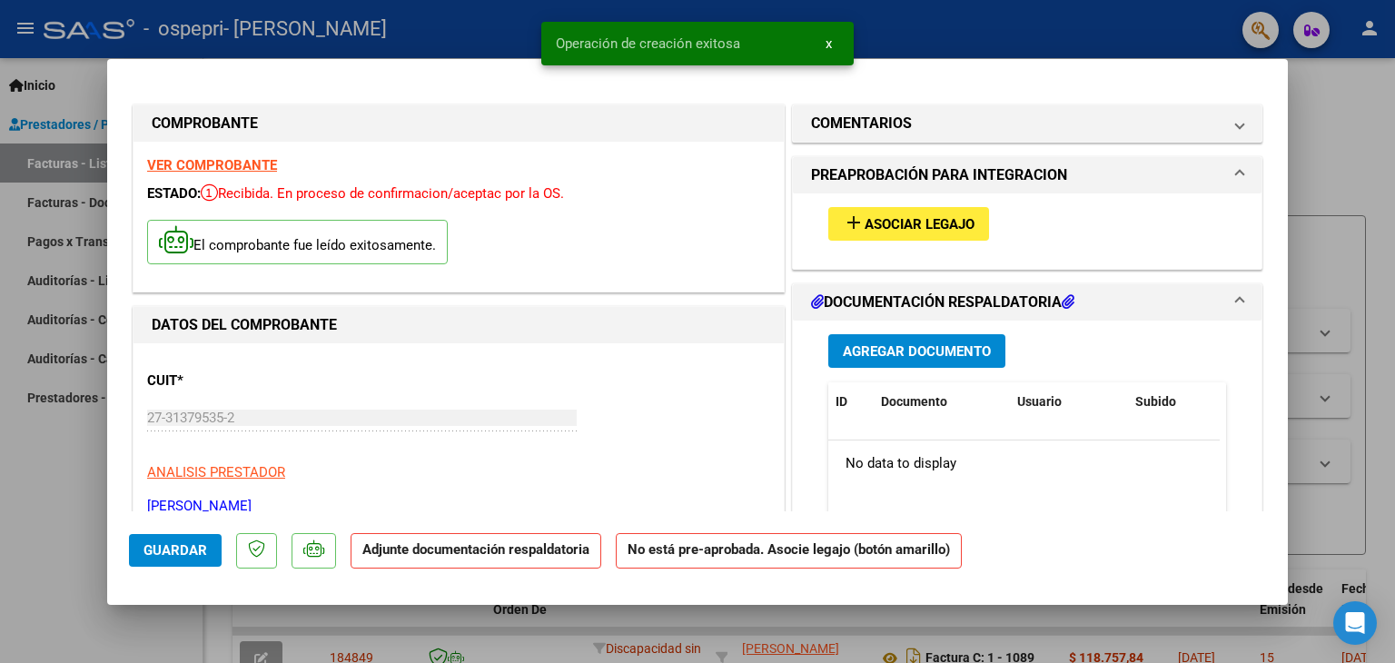
click at [897, 220] on span "Asociar Legajo" at bounding box center [919, 224] width 110 height 16
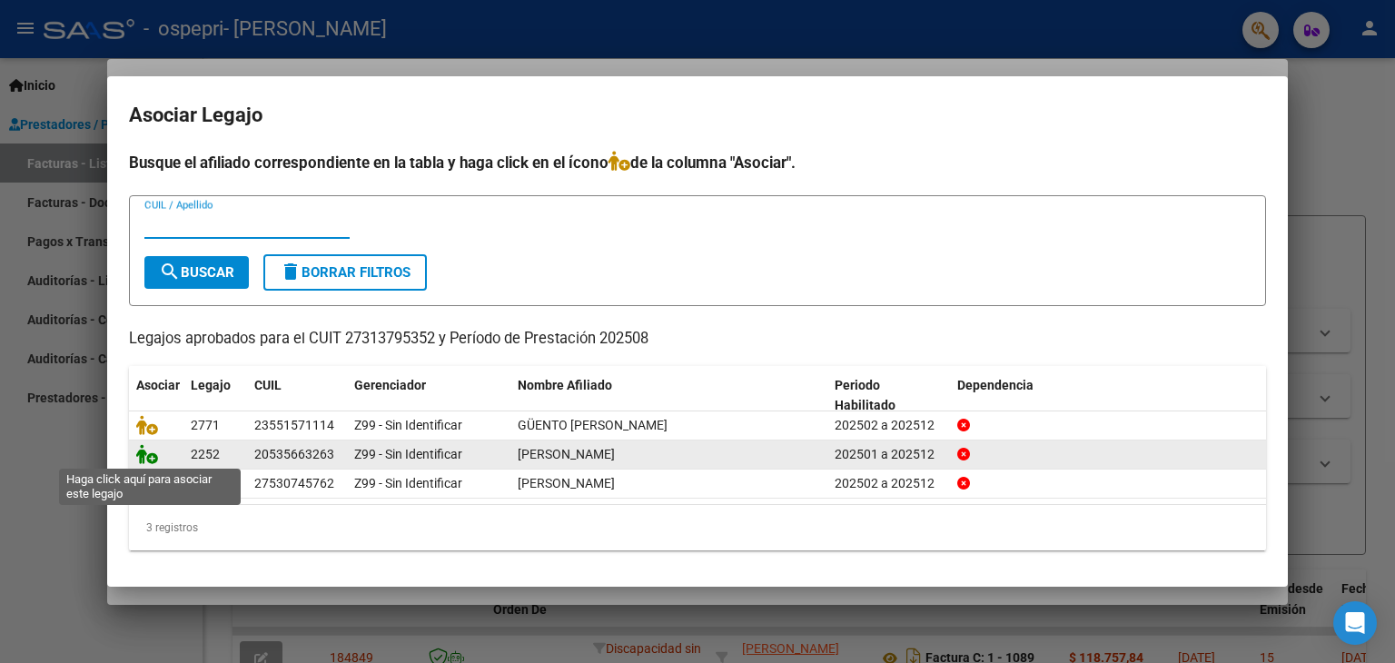
click at [146, 453] on icon at bounding box center [147, 454] width 22 height 20
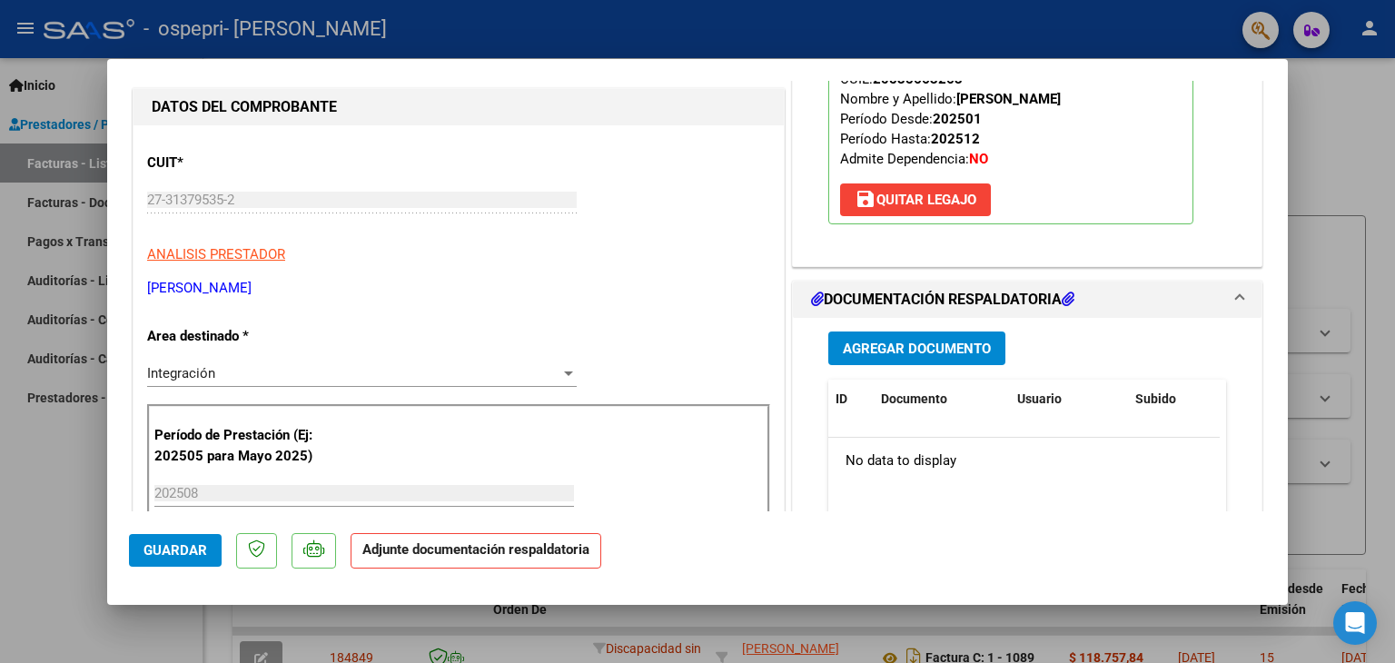
scroll to position [180, 0]
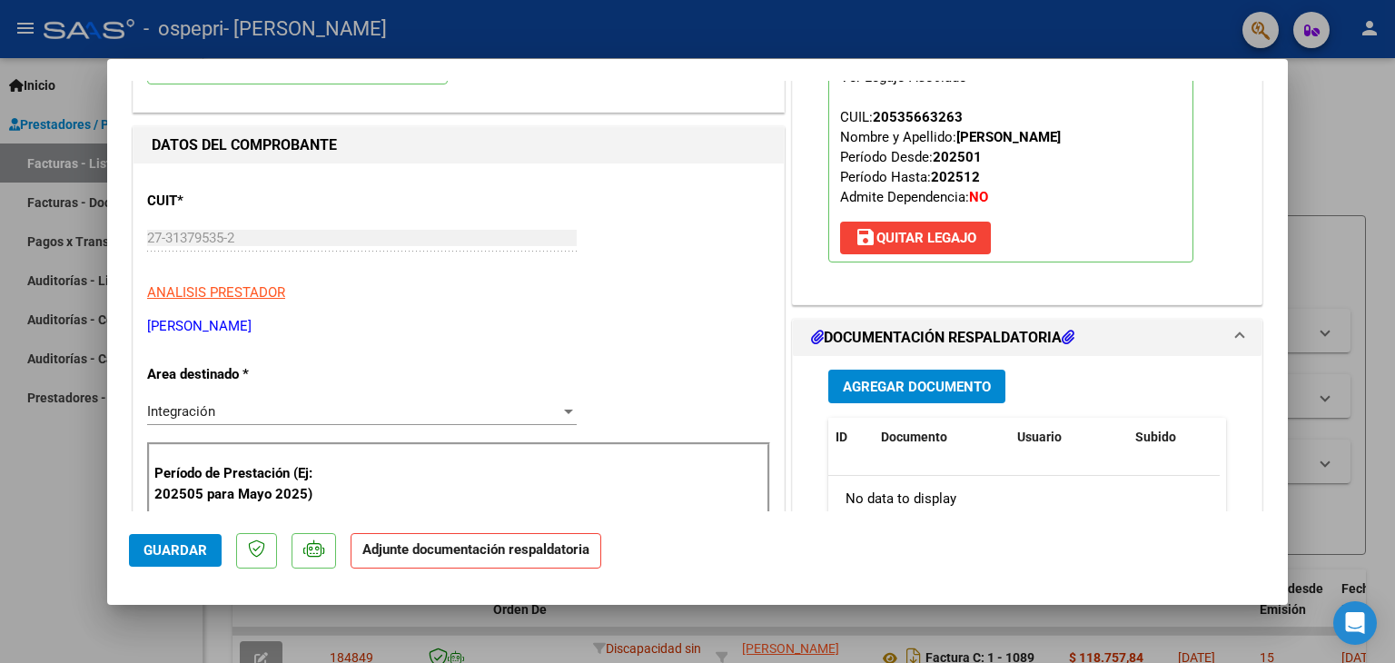
click at [179, 551] on span "Guardar" at bounding box center [175, 550] width 64 height 16
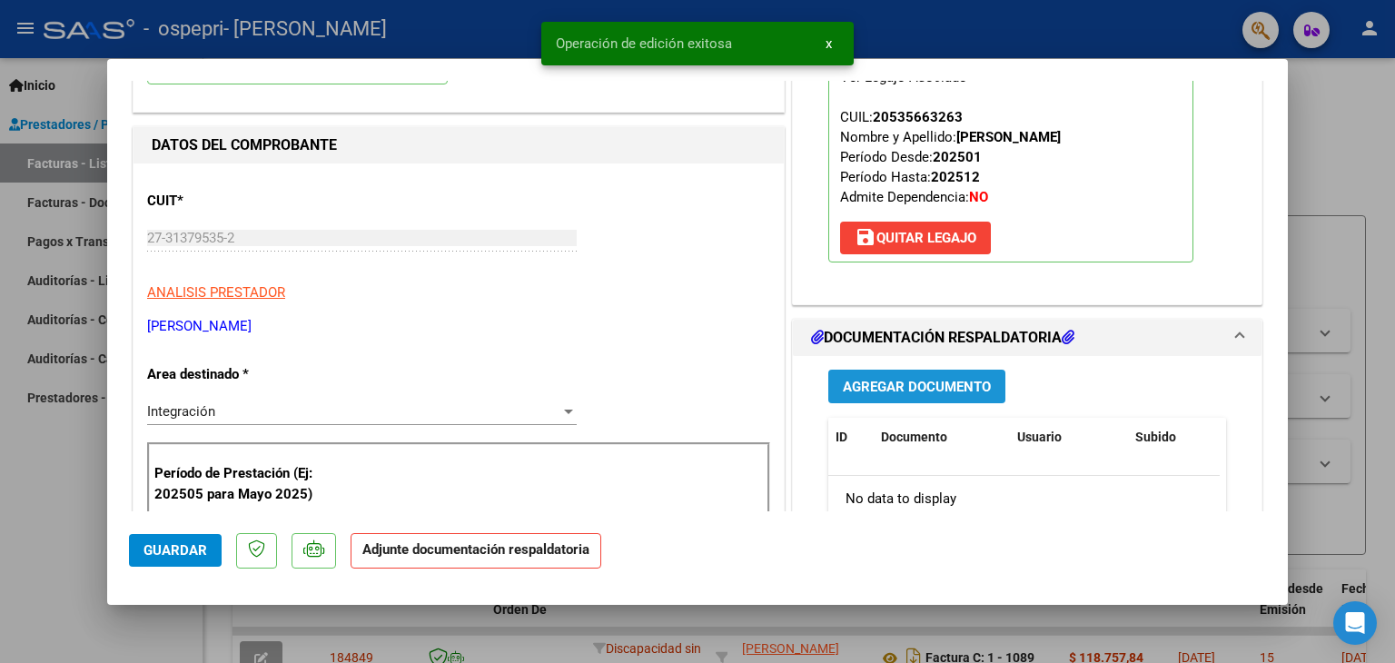
click at [933, 382] on span "Agregar Documento" at bounding box center [917, 387] width 148 height 16
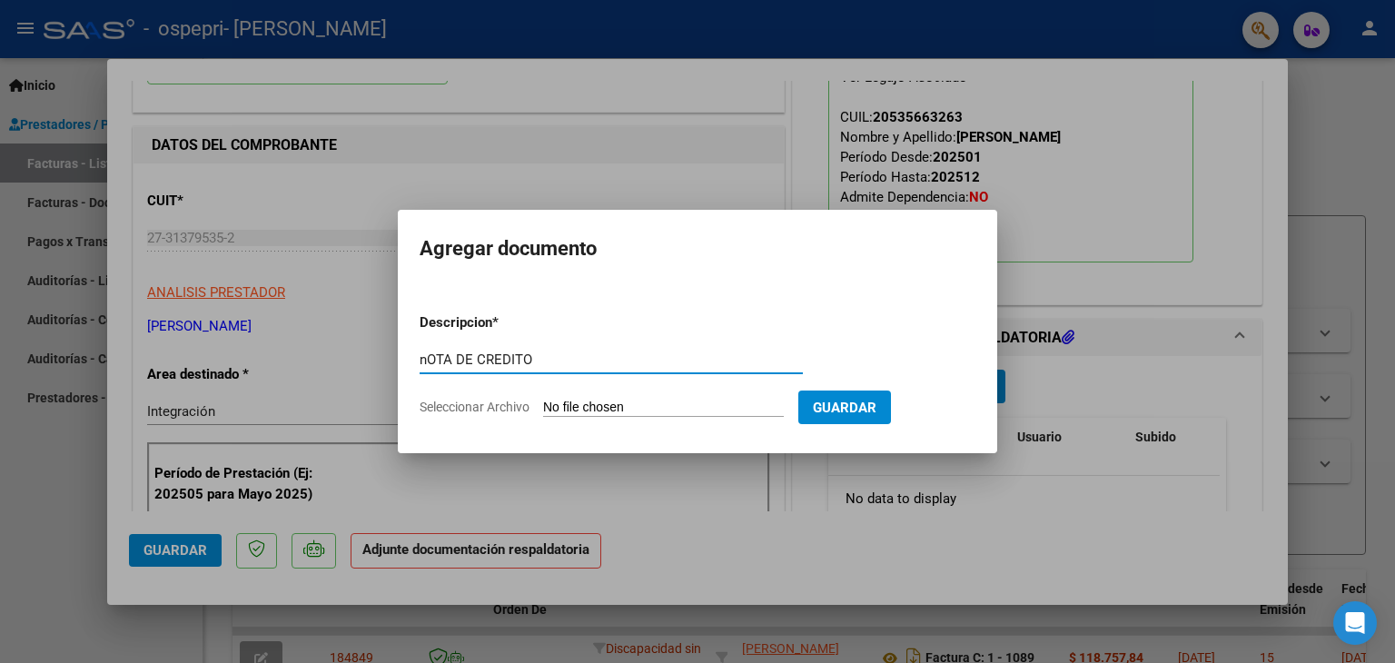
click at [429, 356] on input "nOTA DE CREDITO" at bounding box center [610, 359] width 383 height 16
type input "NOTA DE CREDITO"
click at [573, 409] on input "Seleccionar Archivo" at bounding box center [663, 407] width 241 height 17
type input "C:\fakepath\27313795352_013_00001_00000053.pdf"
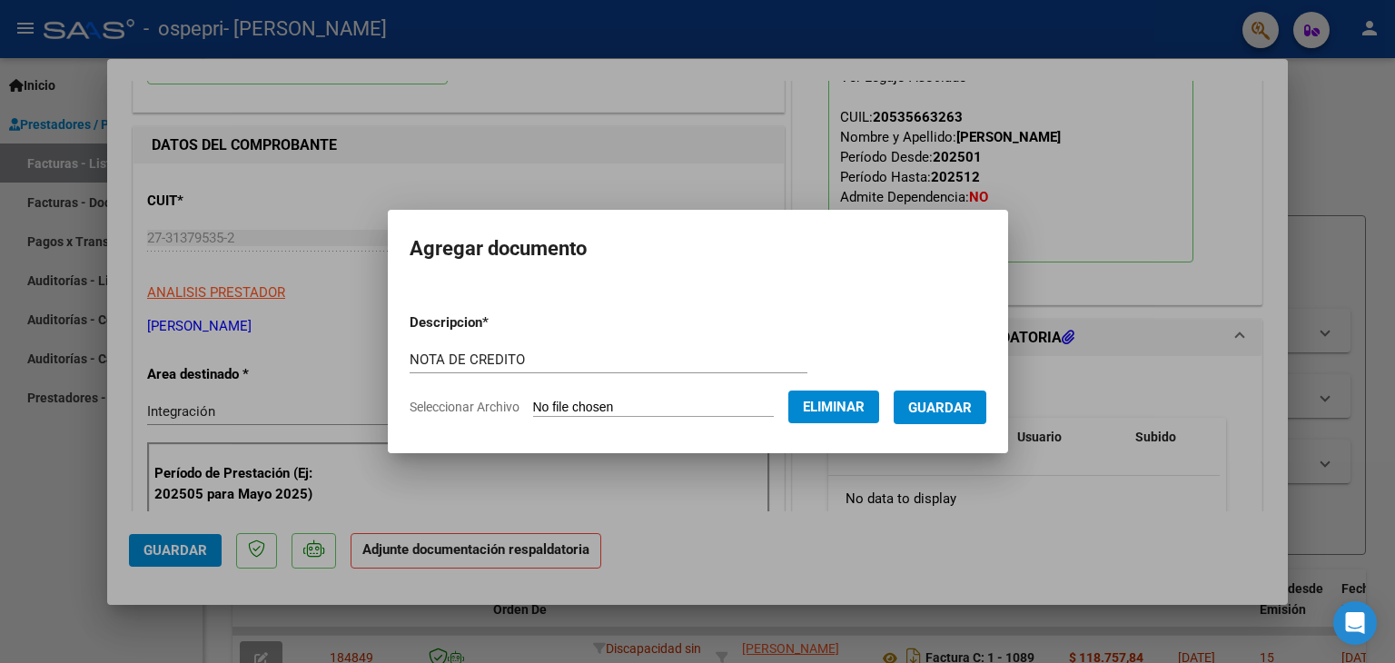
click at [948, 404] on span "Guardar" at bounding box center [940, 407] width 64 height 16
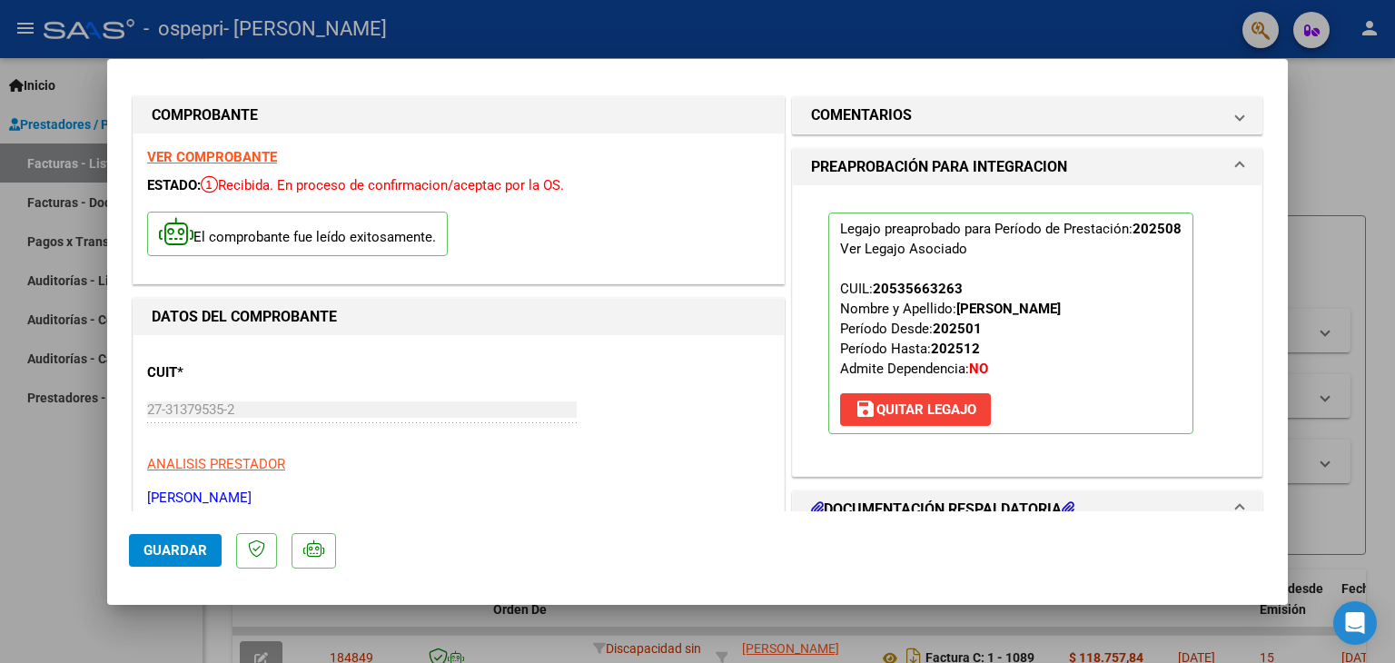
scroll to position [0, 0]
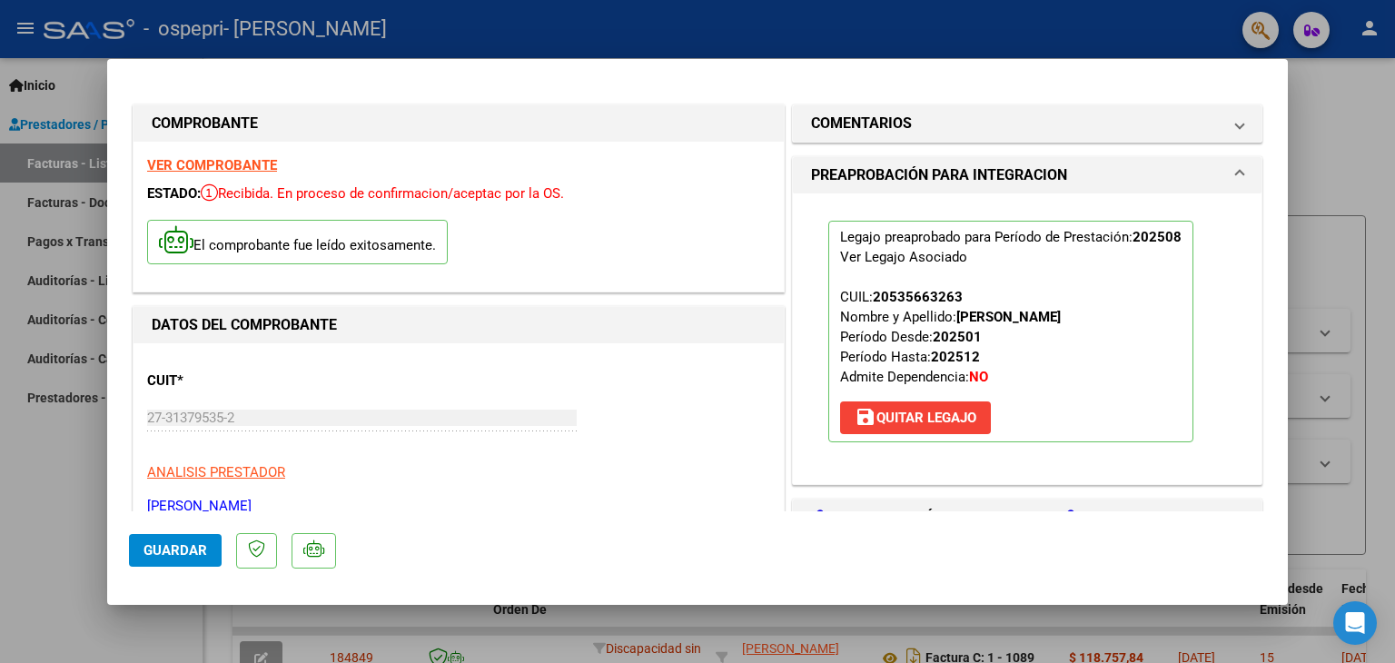
click at [202, 549] on span "Guardar" at bounding box center [175, 550] width 64 height 16
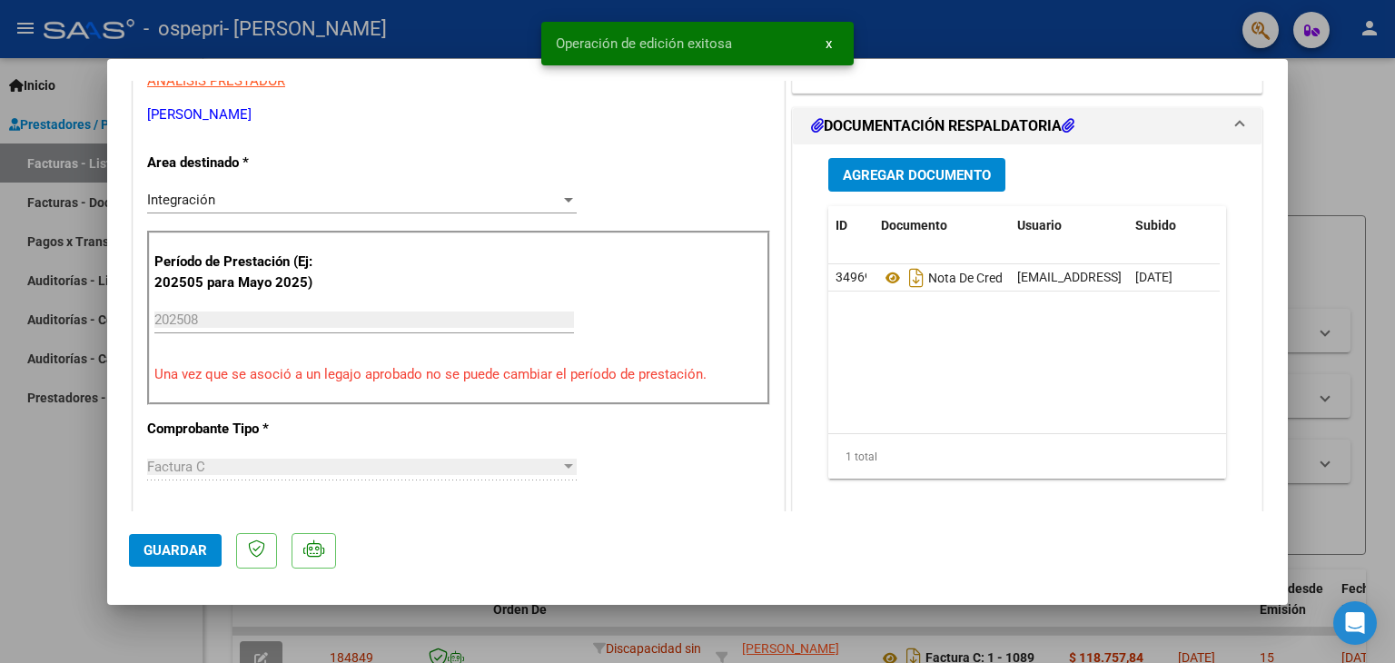
scroll to position [617, 0]
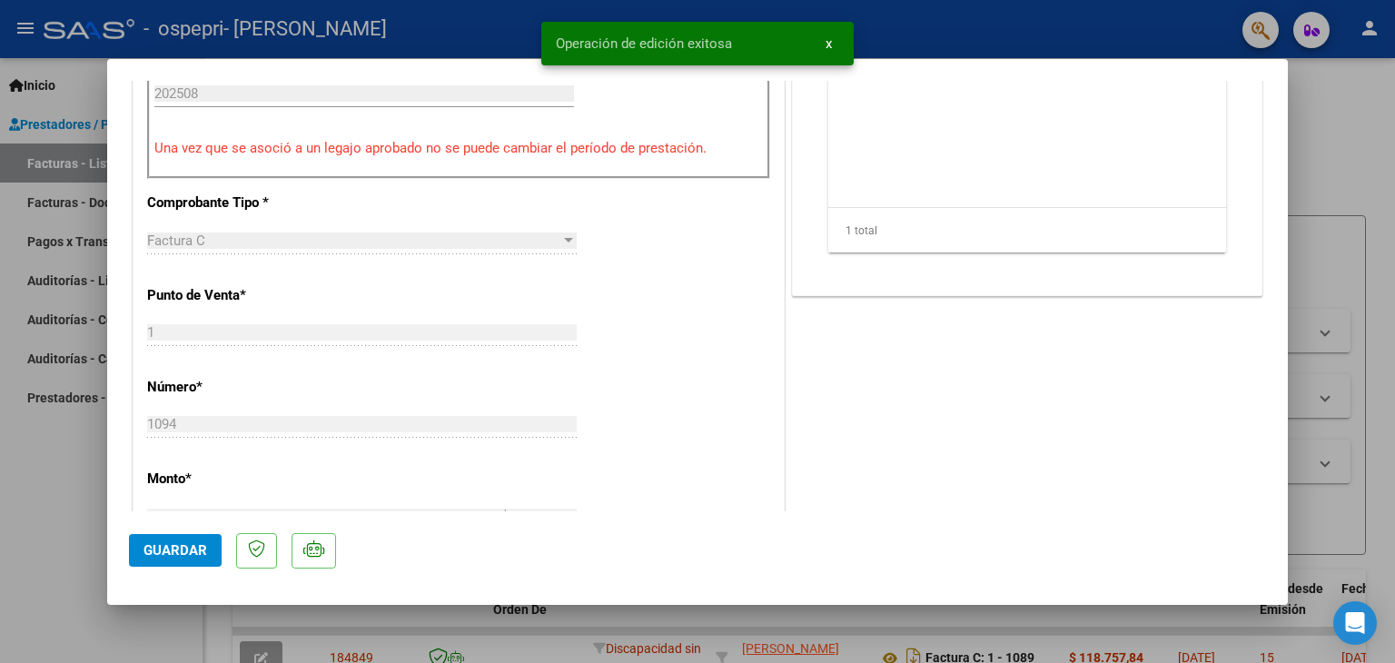
drag, startPoint x: 1310, startPoint y: 350, endPoint x: 1296, endPoint y: 103, distance: 248.2
click at [1296, 103] on div at bounding box center [697, 331] width 1395 height 663
type input "$ 0,00"
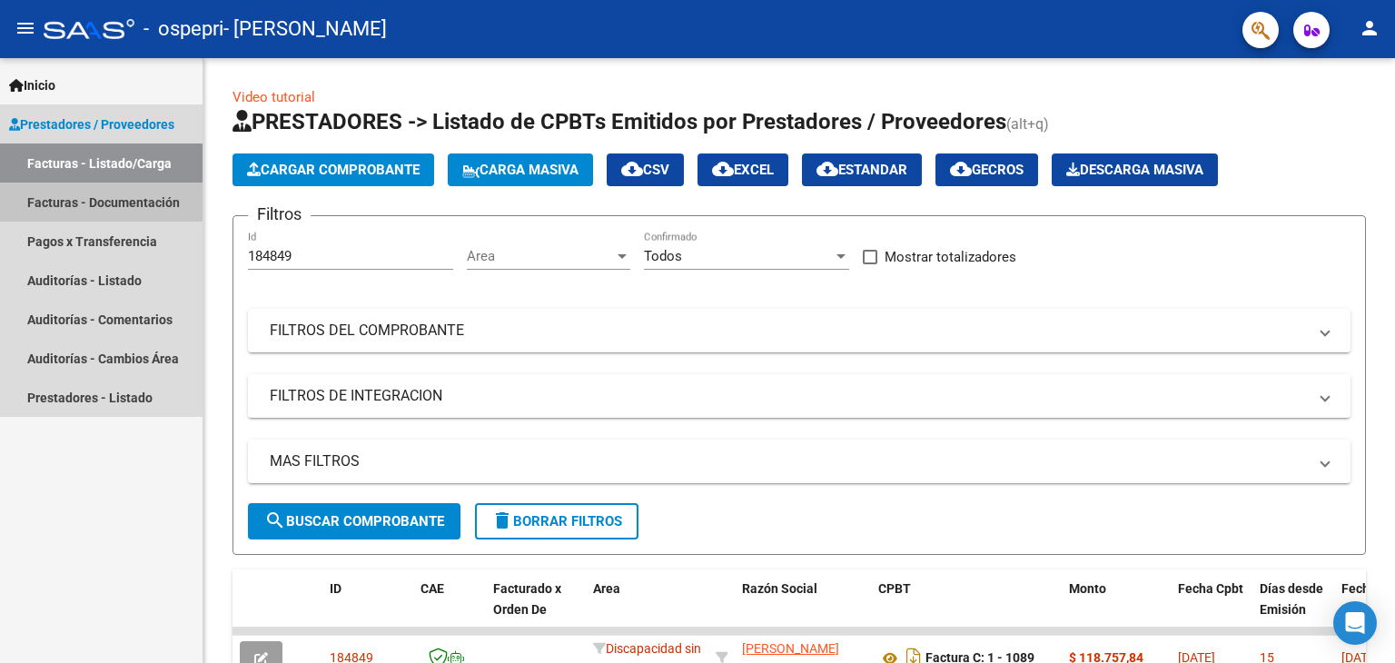
click at [100, 201] on link "Facturas - Documentación" at bounding box center [101, 201] width 202 height 39
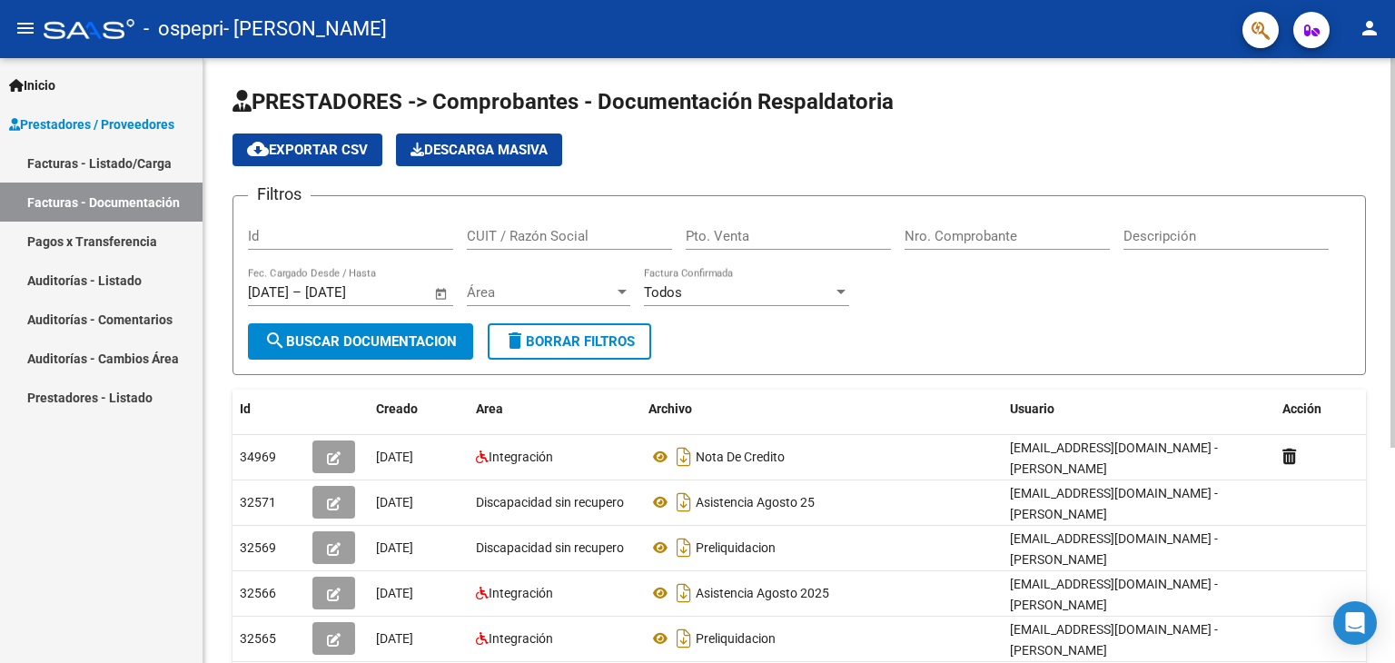
click at [1391, 347] on div at bounding box center [1392, 252] width 5 height 389
click at [134, 163] on link "Facturas - Listado/Carga" at bounding box center [101, 162] width 202 height 39
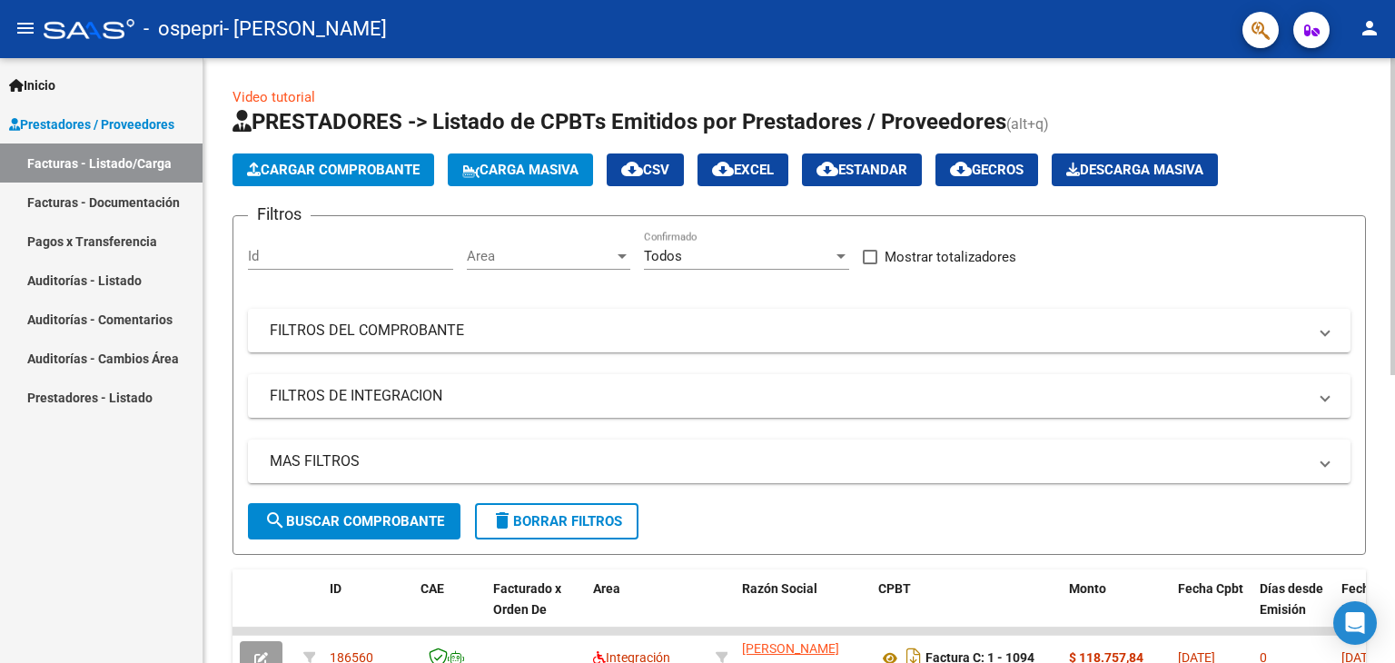
click at [1394, 105] on div at bounding box center [1392, 216] width 5 height 317
click at [1369, 27] on mat-icon "person" at bounding box center [1369, 28] width 22 height 22
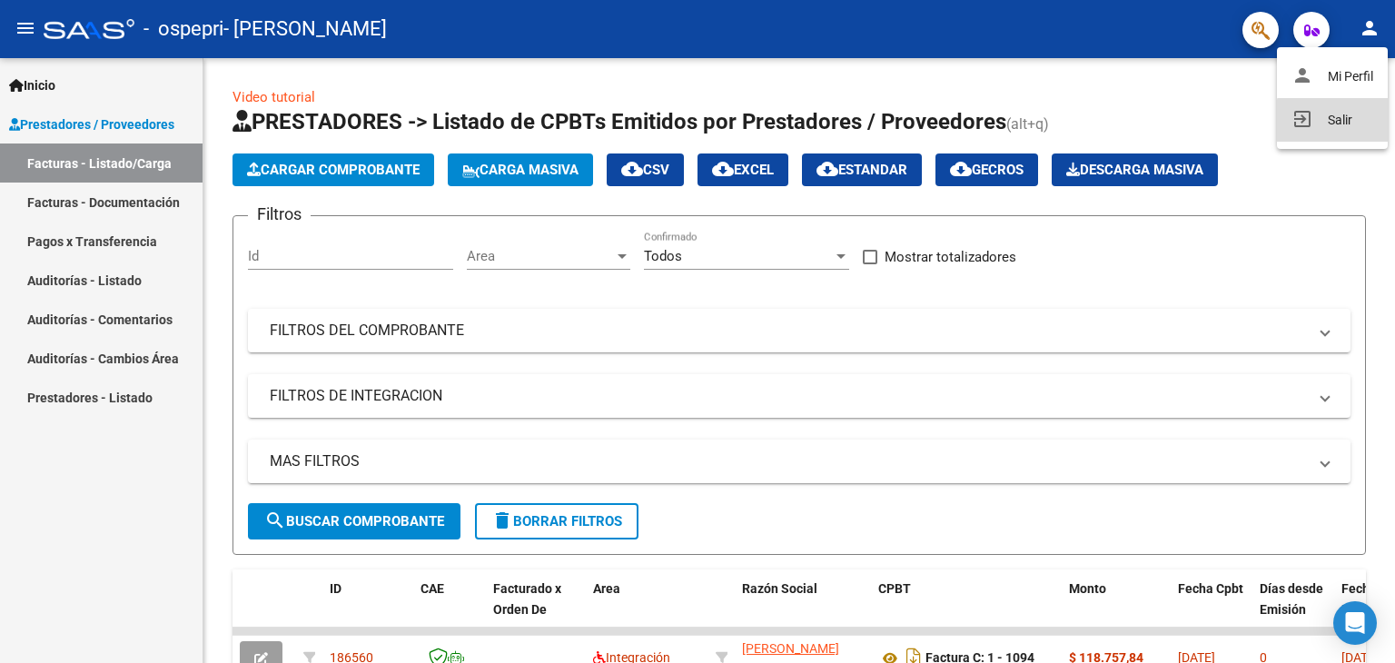
click at [1340, 124] on button "exit_to_app Salir" at bounding box center [1331, 120] width 111 height 44
